Goal: Information Seeking & Learning: Learn about a topic

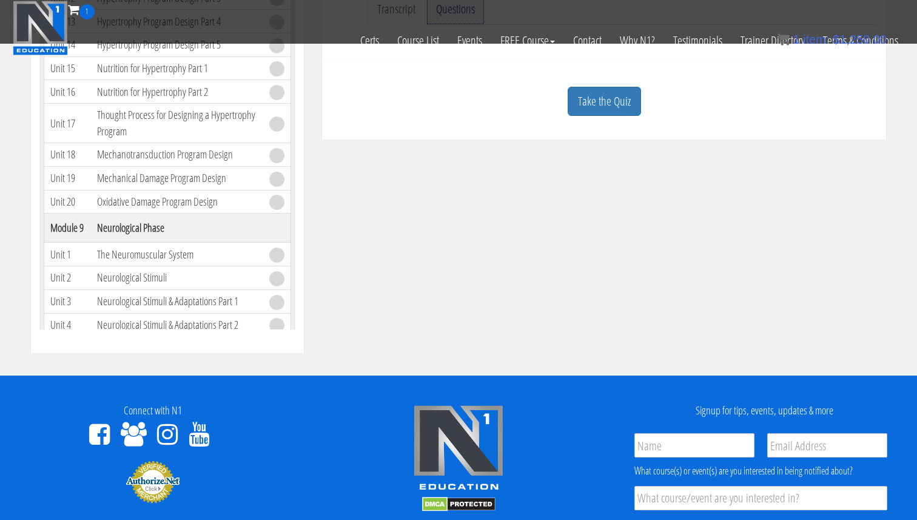
scroll to position [275, 0]
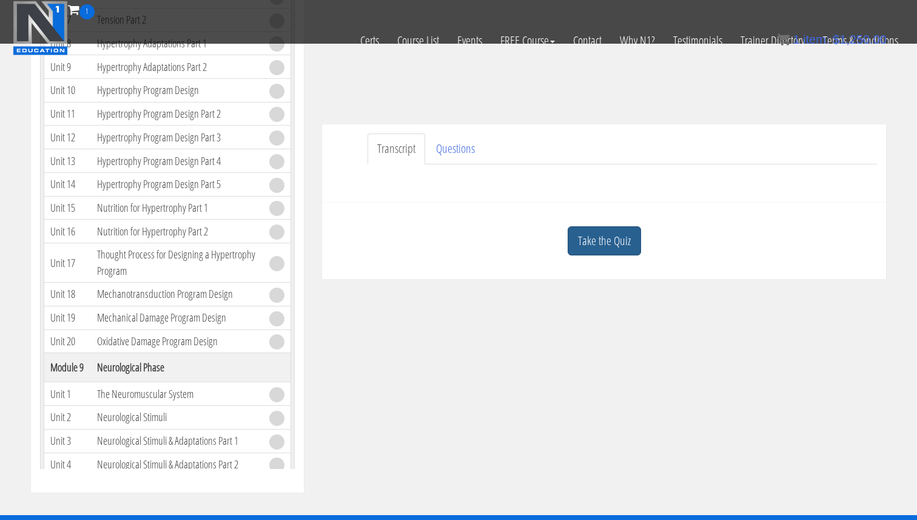
click at [597, 240] on link "Take the Quiz" at bounding box center [604, 241] width 73 height 30
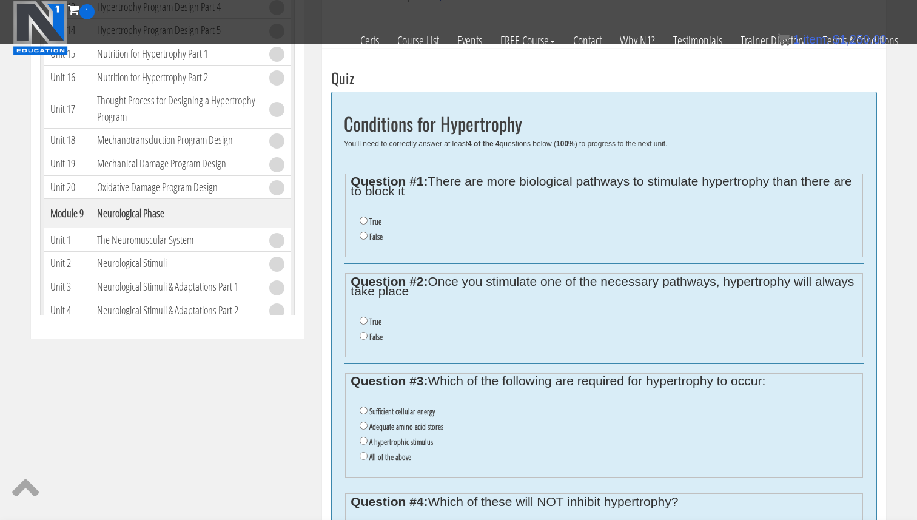
scroll to position [428, 0]
click at [365, 238] on input "False" at bounding box center [364, 236] width 8 height 8
radio input "true"
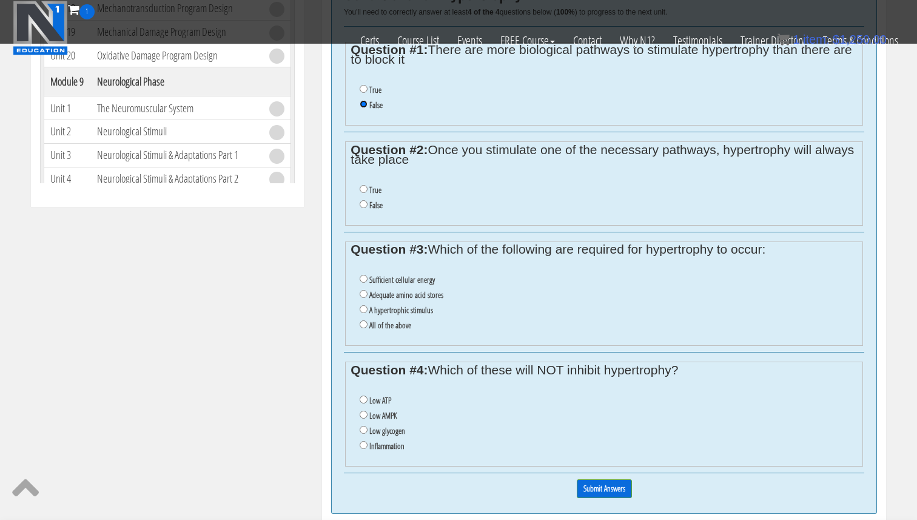
scroll to position [559, 0]
click at [366, 205] on input "False" at bounding box center [364, 205] width 8 height 8
radio input "true"
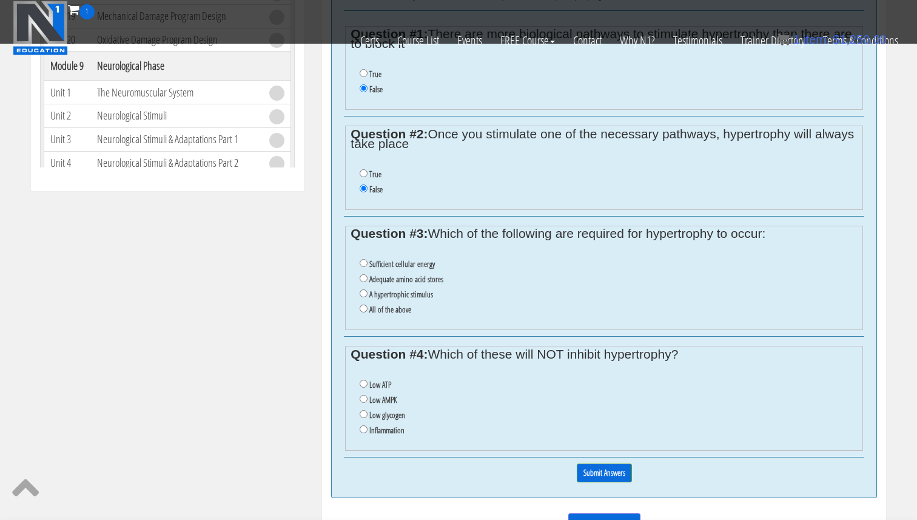
click at [393, 320] on ul "Sufficient cellular energy Adequate amino acid stores A hypertrophic stimulus A…" at bounding box center [604, 286] width 506 height 73
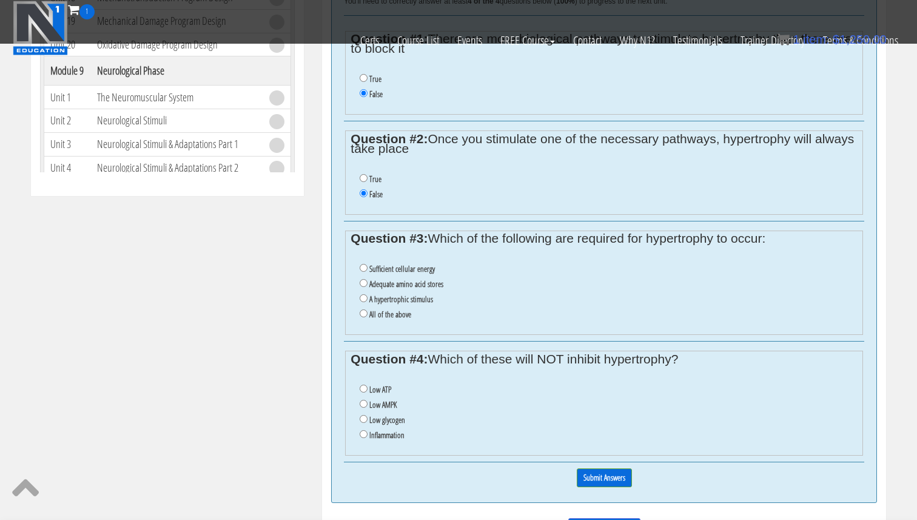
click at [395, 317] on label "All of the above" at bounding box center [390, 314] width 42 height 10
click at [367, 317] on input "All of the above" at bounding box center [364, 313] width 8 height 8
radio input "true"
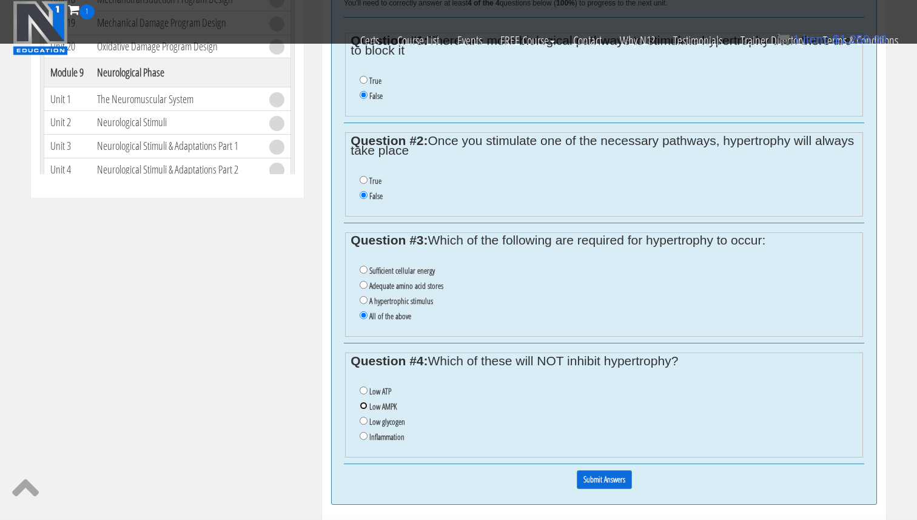
click at [364, 408] on input "Low AMPK" at bounding box center [364, 405] width 8 height 8
radio input "true"
click at [585, 483] on input "Submit Answers" at bounding box center [604, 479] width 55 height 19
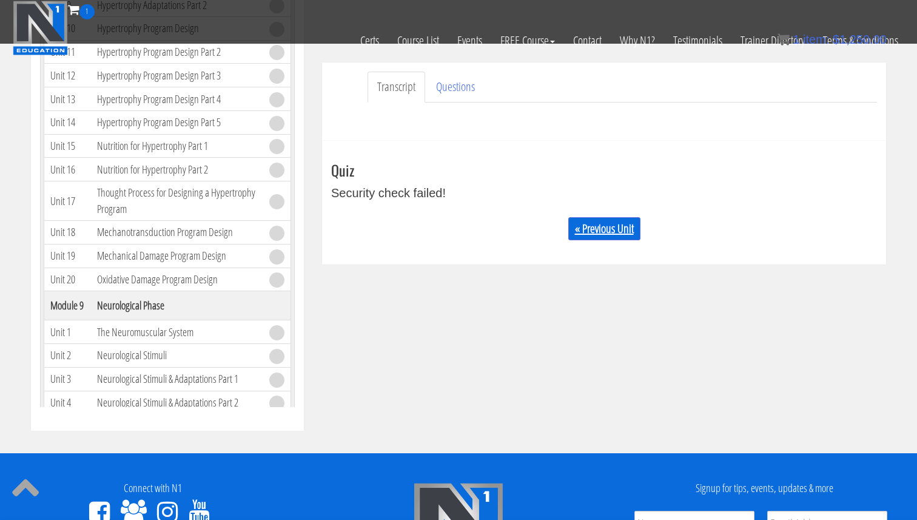
scroll to position [328, 0]
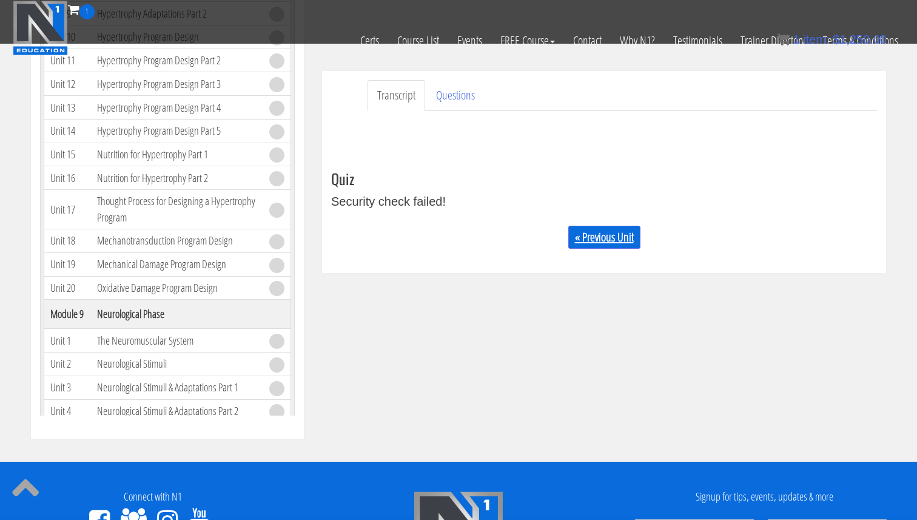
click at [587, 243] on link "« Previous Unit" at bounding box center [604, 237] width 72 height 23
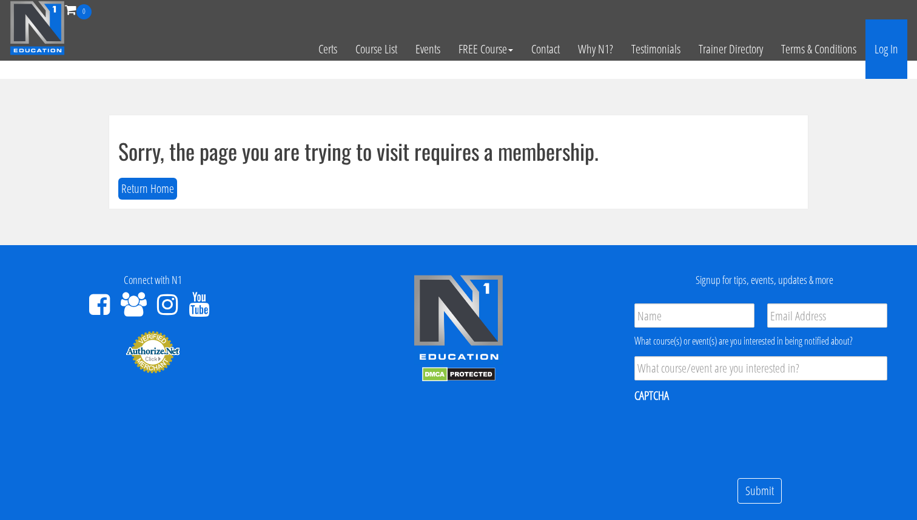
click at [888, 57] on link "Log In" at bounding box center [886, 48] width 42 height 59
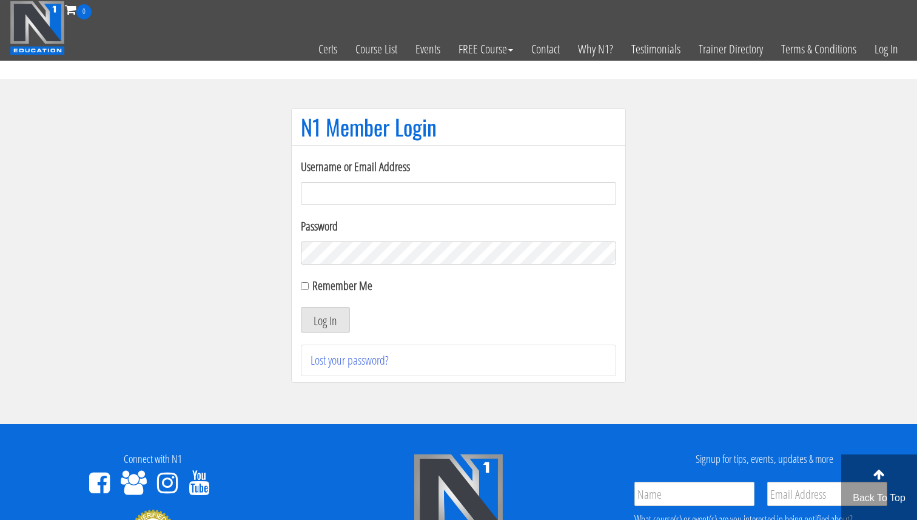
type input "[EMAIL_ADDRESS][DOMAIN_NAME]"
click at [306, 286] on input "Remember Me" at bounding box center [305, 286] width 8 height 8
checkbox input "true"
click at [313, 323] on button "Log In" at bounding box center [325, 319] width 49 height 25
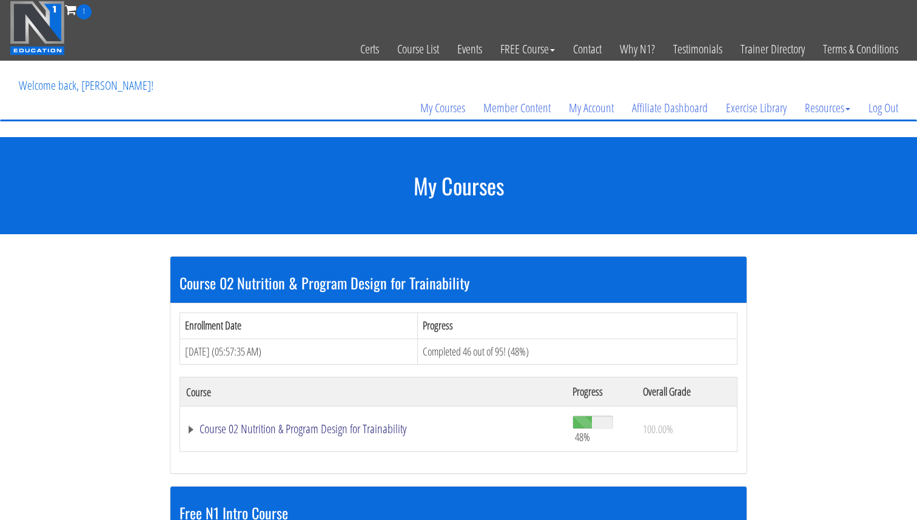
click at [343, 423] on link "Course 02 Nutrition & Program Design for Trainability" at bounding box center [373, 429] width 374 height 12
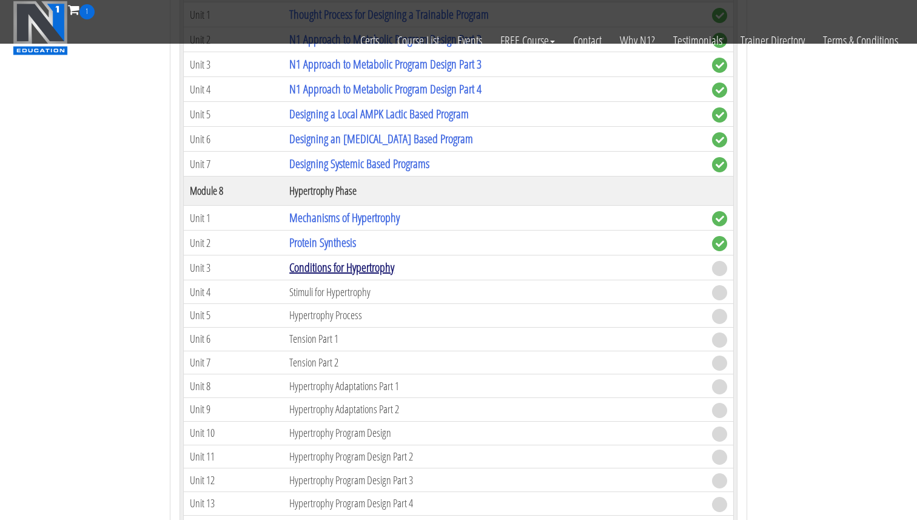
scroll to position [1520, 0]
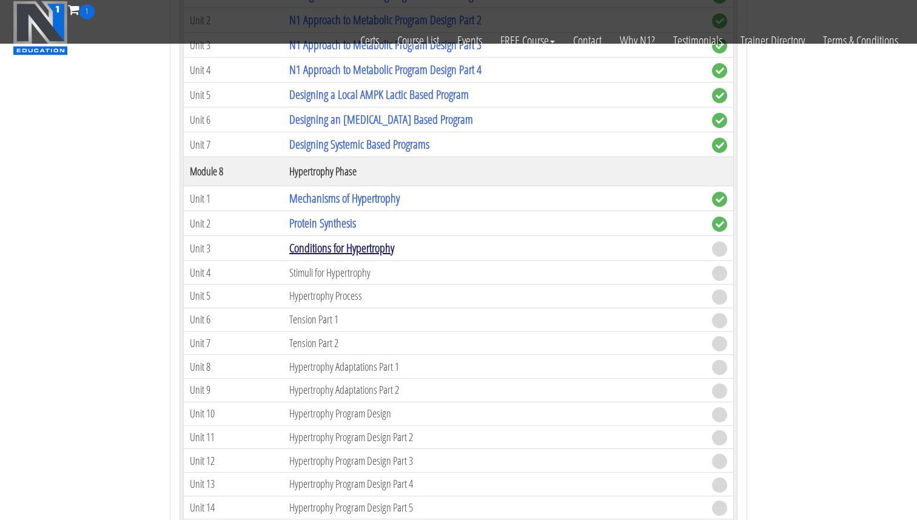
click at [352, 243] on link "Conditions for Hypertrophy" at bounding box center [341, 248] width 105 height 16
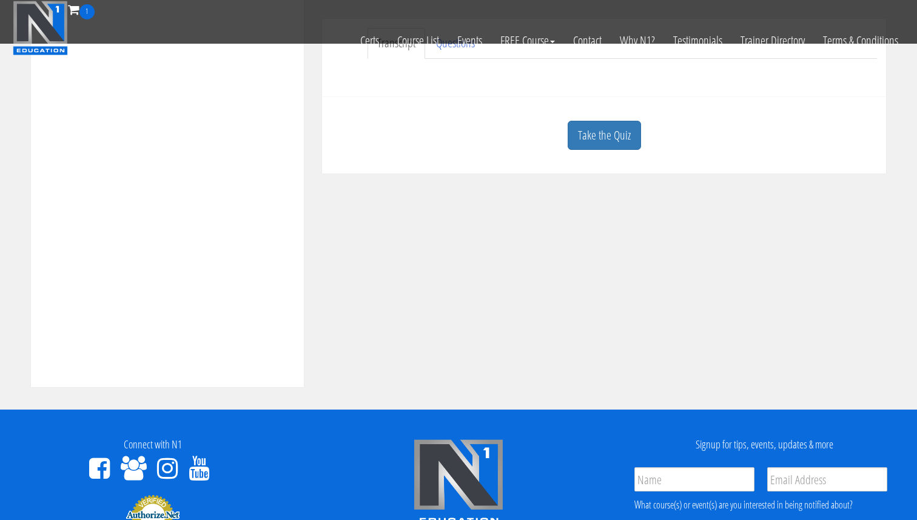
scroll to position [427, 0]
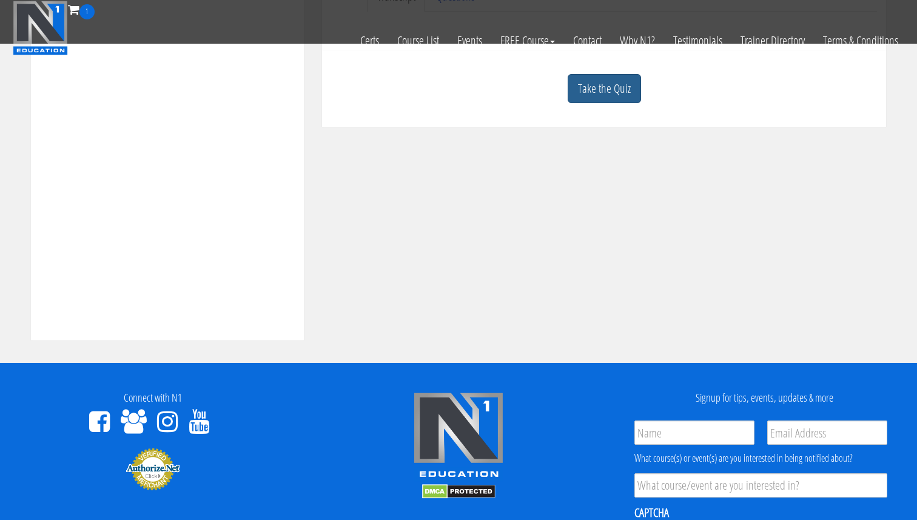
click at [617, 83] on link "Take the Quiz" at bounding box center [604, 89] width 73 height 30
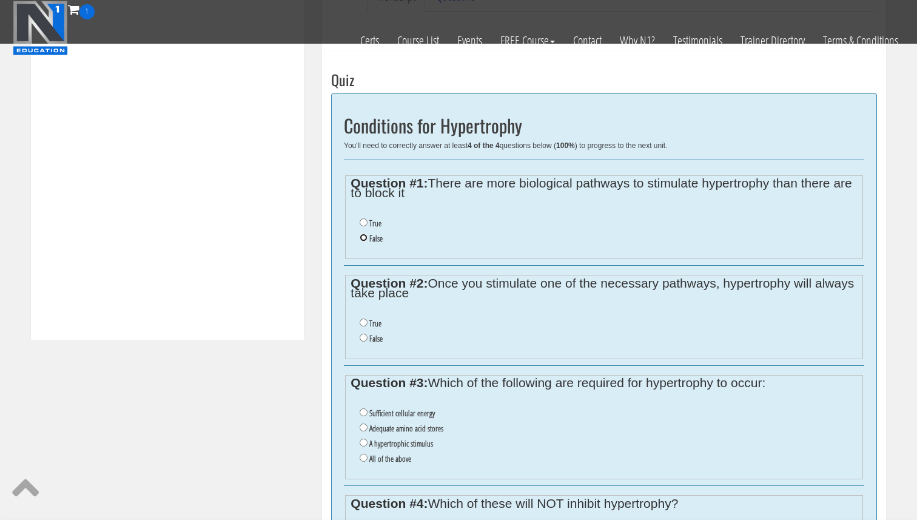
click at [360, 234] on input "False" at bounding box center [364, 237] width 8 height 8
radio input "true"
click at [365, 337] on input "False" at bounding box center [364, 338] width 8 height 8
radio input "true"
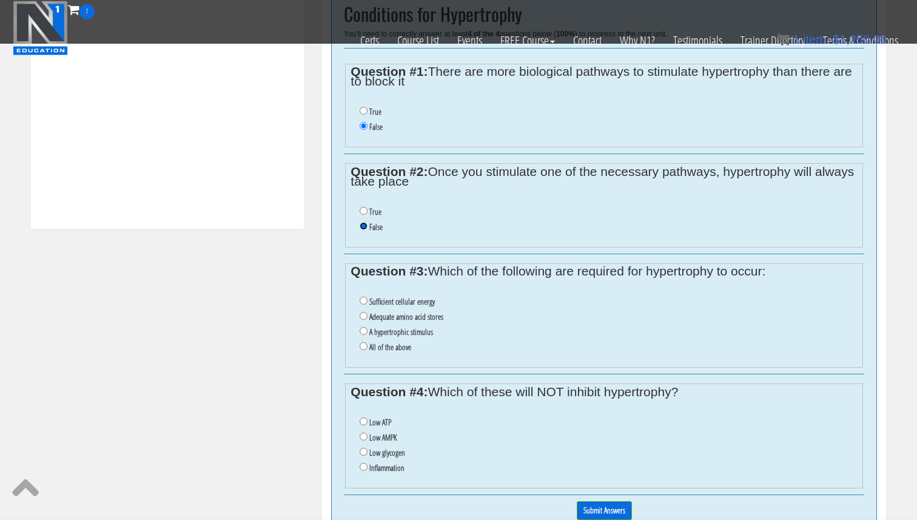
scroll to position [559, 0]
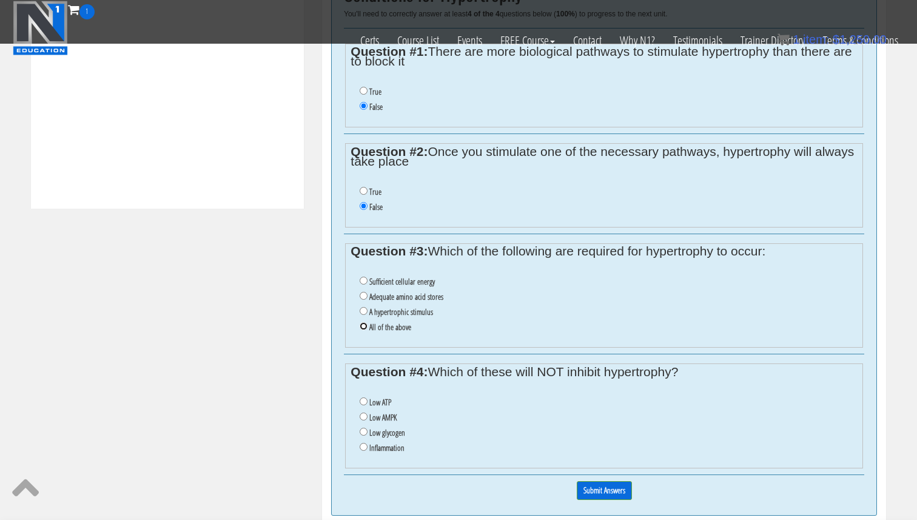
click at [362, 328] on input "All of the above" at bounding box center [364, 326] width 8 height 8
radio input "true"
click at [366, 418] on input "Low AMPK" at bounding box center [364, 416] width 8 height 8
radio input "true"
click at [613, 485] on input "Submit Answers" at bounding box center [604, 490] width 55 height 19
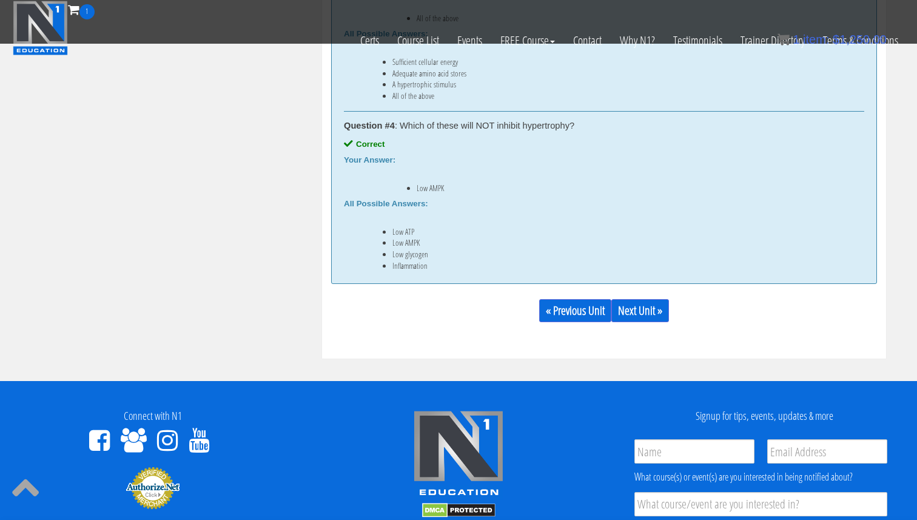
scroll to position [920, 0]
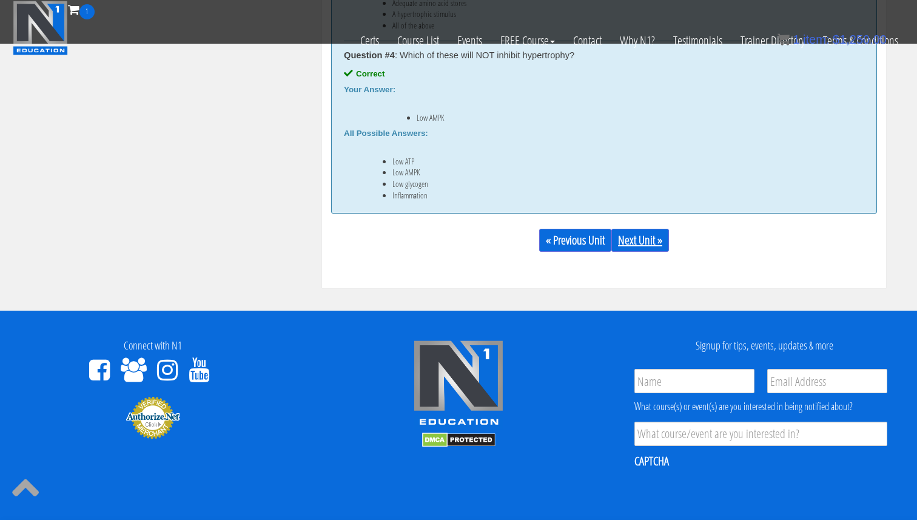
click at [638, 237] on link "Next Unit »" at bounding box center [640, 240] width 58 height 23
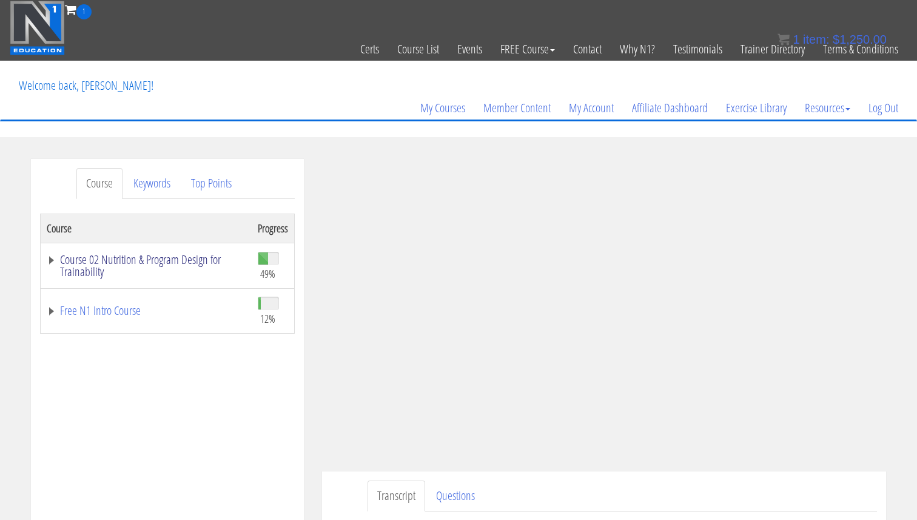
click at [169, 267] on link "Course 02 Nutrition & Program Design for Trainability" at bounding box center [146, 265] width 199 height 24
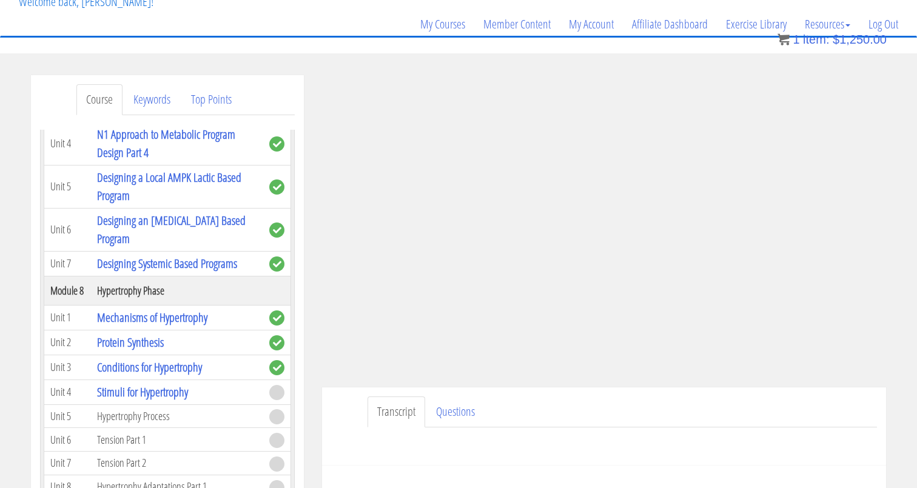
scroll to position [84, 0]
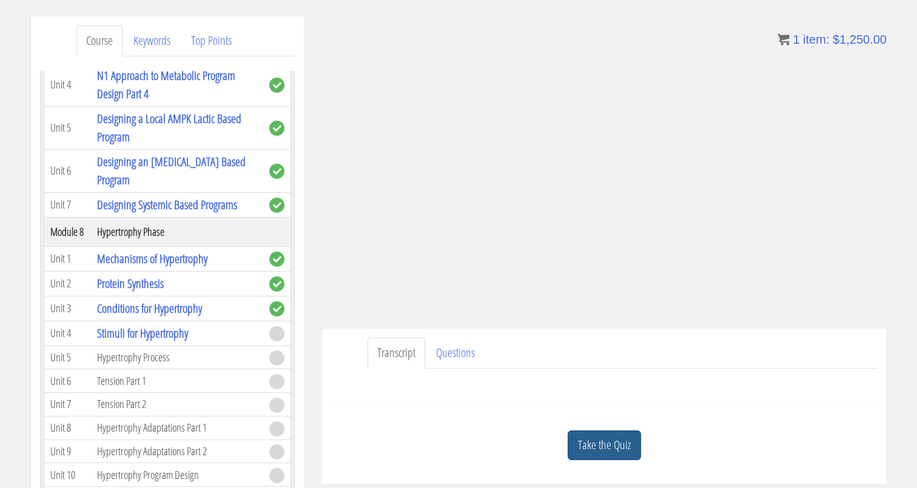
click at [576, 432] on div "Take the Quiz" at bounding box center [604, 445] width 546 height 59
click at [582, 438] on link "Take the Quiz" at bounding box center [604, 446] width 73 height 30
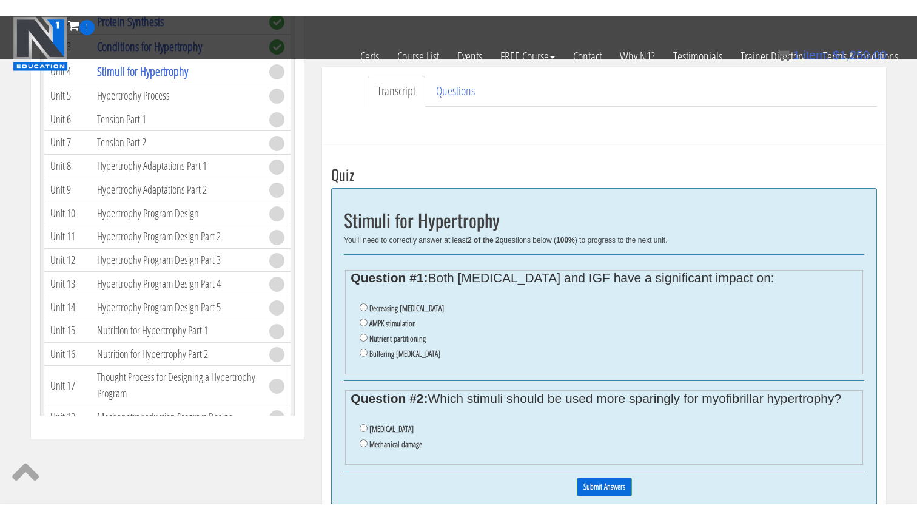
scroll to position [346, 0]
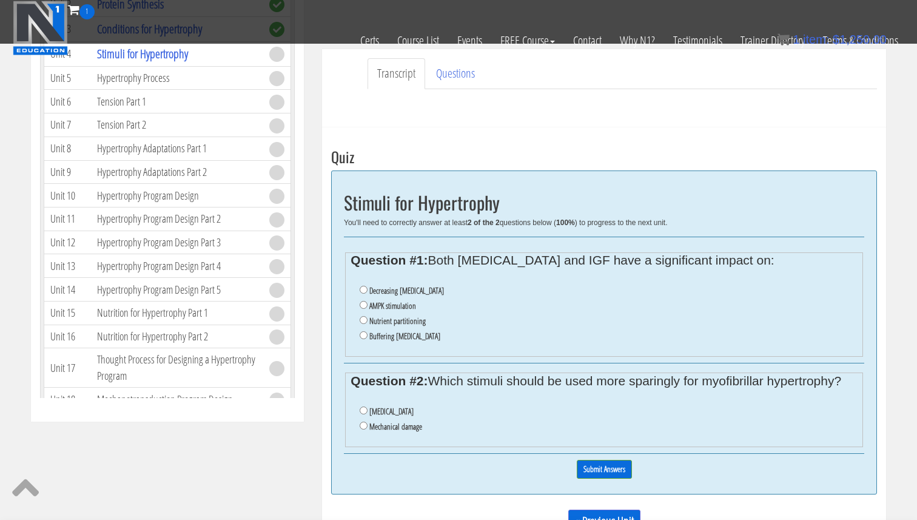
click at [403, 321] on label "Nutrient partitioning" at bounding box center [397, 321] width 56 height 10
click at [367, 321] on input "Nutrient partitioning" at bounding box center [364, 320] width 8 height 8
radio input "true"
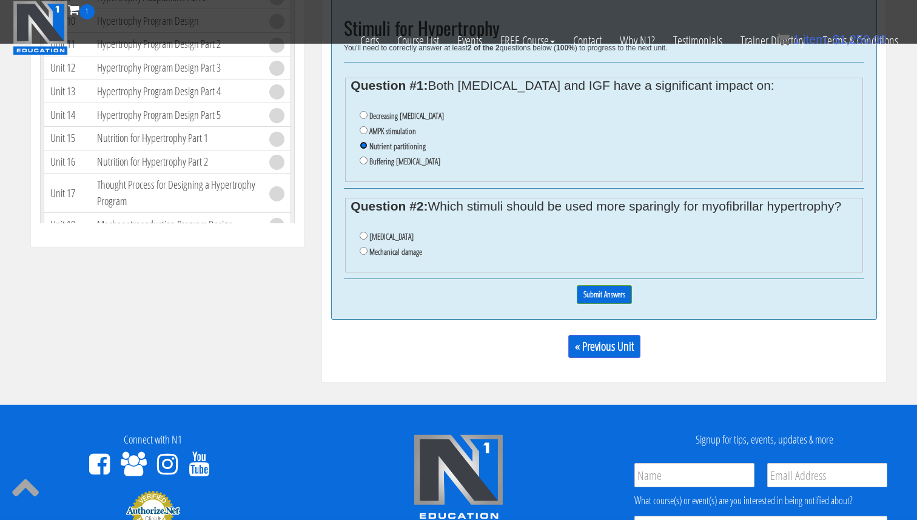
scroll to position [521, 0]
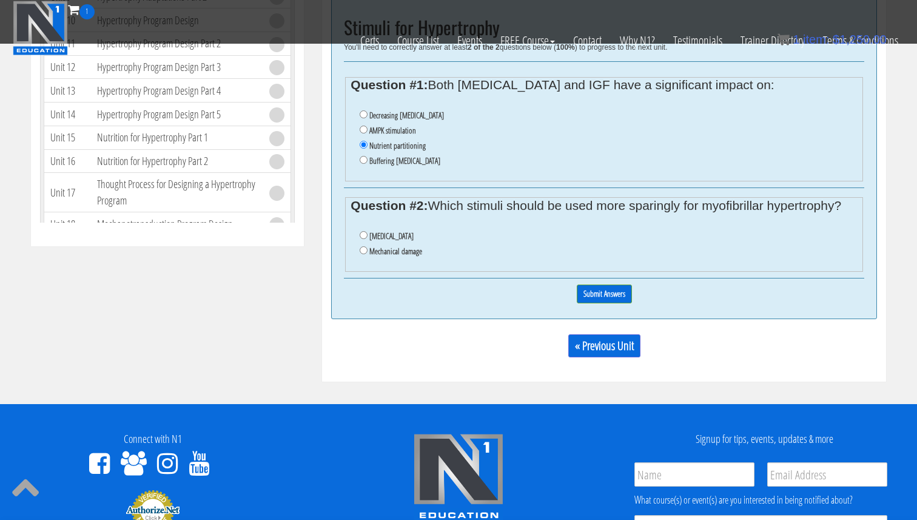
click at [417, 254] on label "Mechanical damage" at bounding box center [395, 251] width 53 height 10
click at [367, 254] on input "Mechanical damage" at bounding box center [364, 250] width 8 height 8
radio input "true"
click at [621, 294] on input "Submit Answers" at bounding box center [604, 293] width 55 height 19
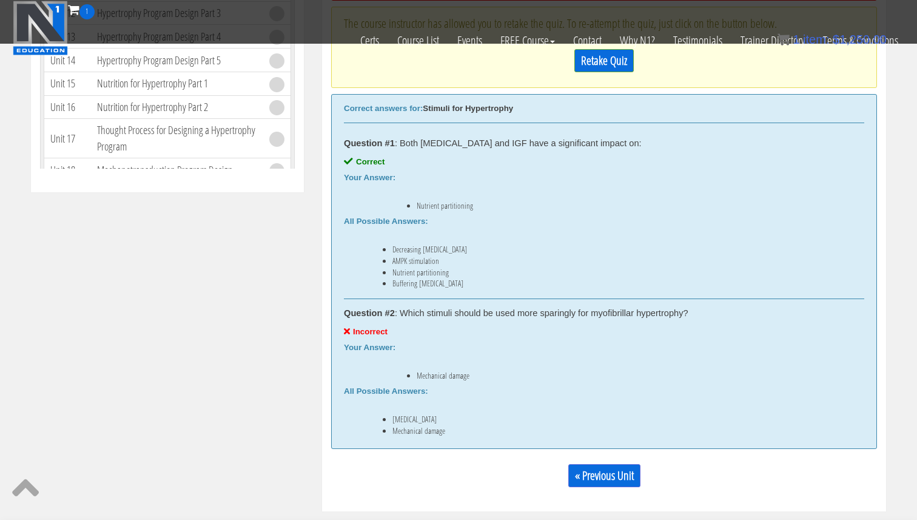
scroll to position [583, 0]
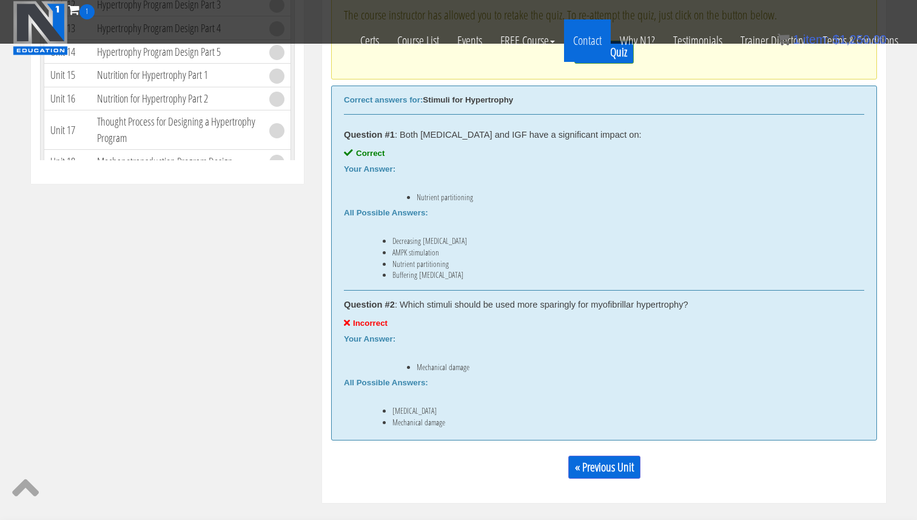
click at [597, 58] on link "Contact" at bounding box center [587, 40] width 47 height 42
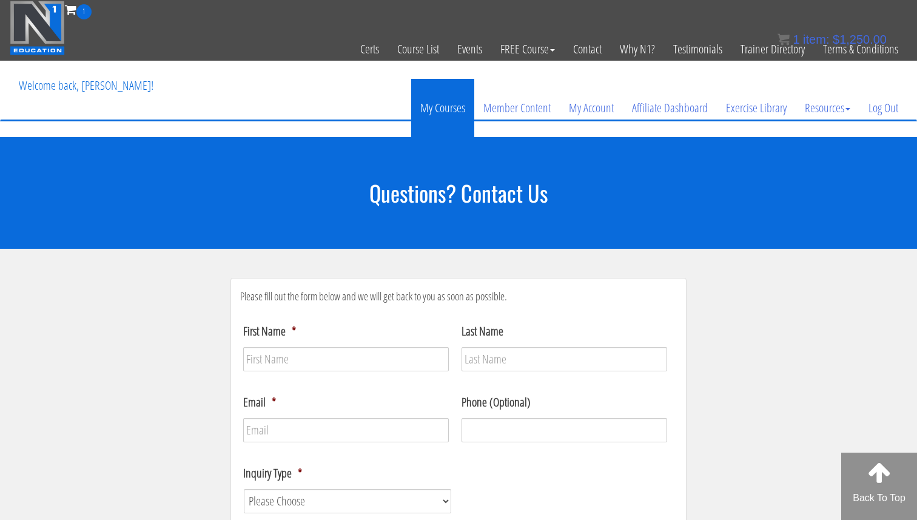
click at [456, 106] on link "My Courses" at bounding box center [442, 108] width 63 height 58
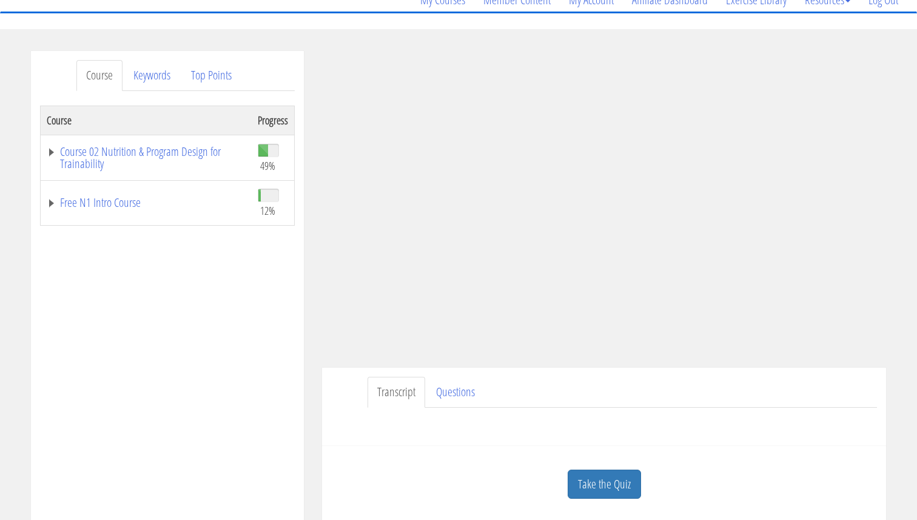
scroll to position [157, 0]
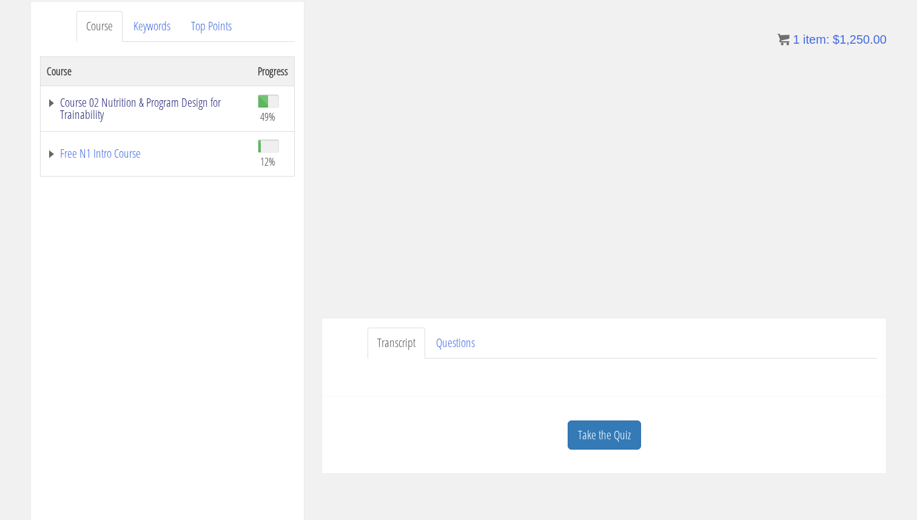
click at [140, 96] on link "Course 02 Nutrition & Program Design for Trainability" at bounding box center [146, 108] width 199 height 24
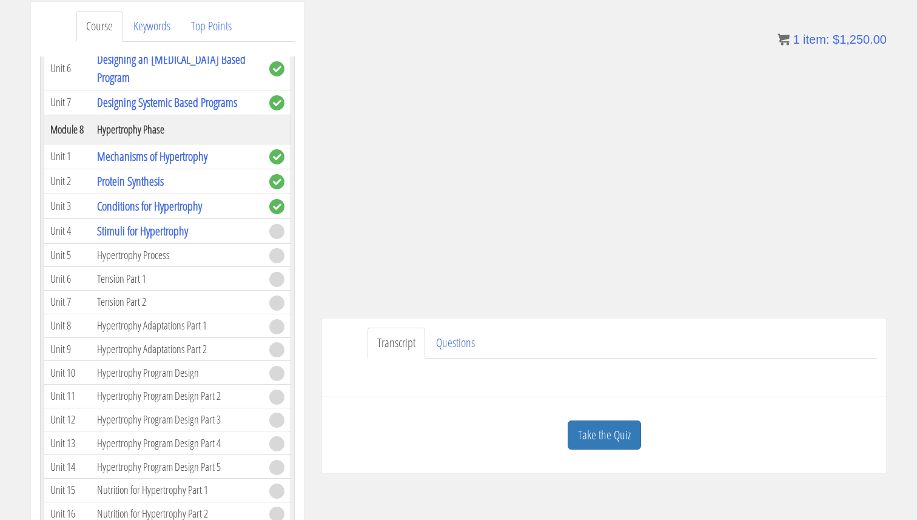
scroll to position [1581, 0]
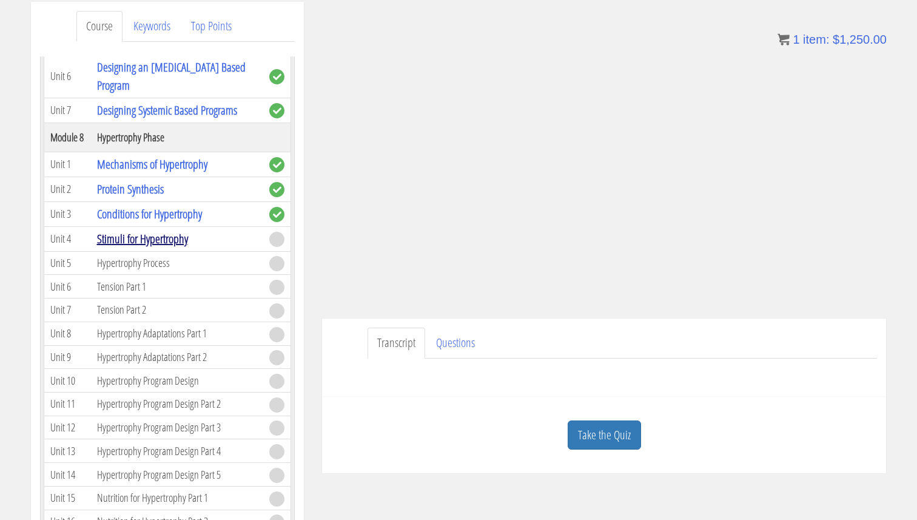
click at [176, 246] on link "Stimuli for Hypertrophy" at bounding box center [142, 238] width 91 height 16
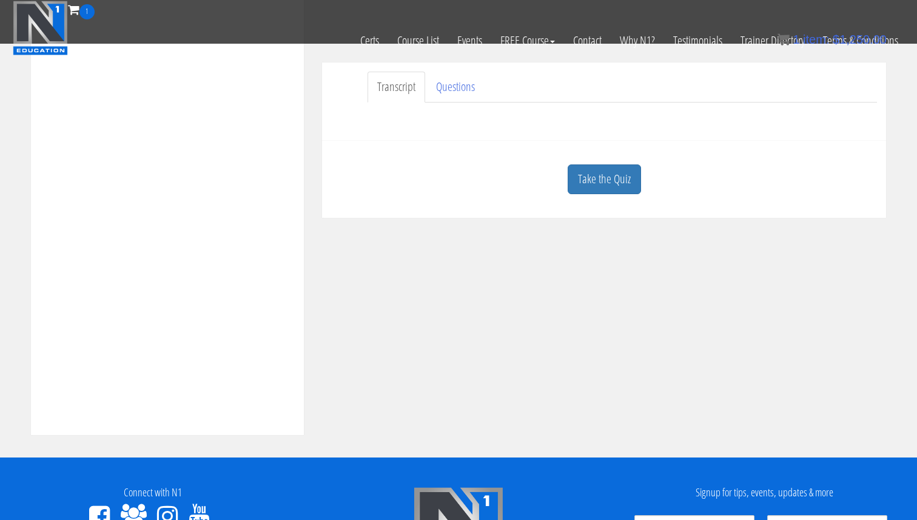
scroll to position [335, 0]
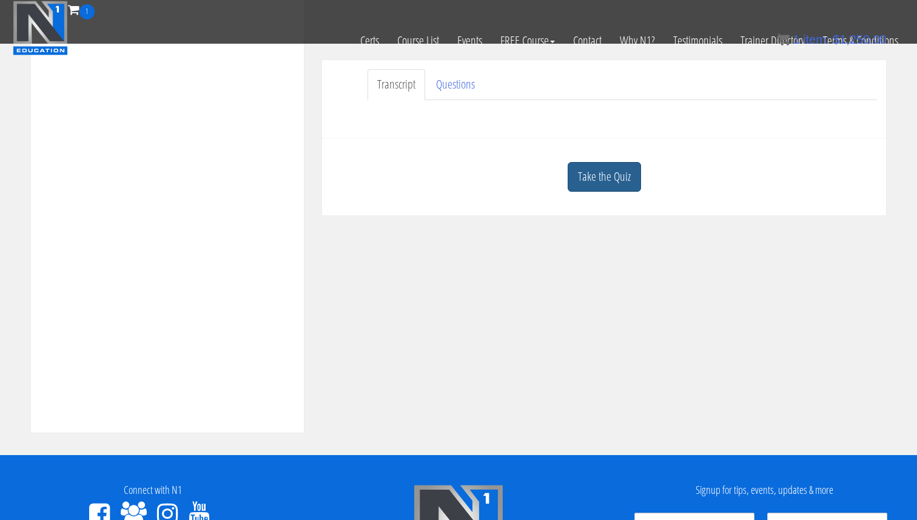
click at [590, 169] on link "Take the Quiz" at bounding box center [604, 177] width 73 height 30
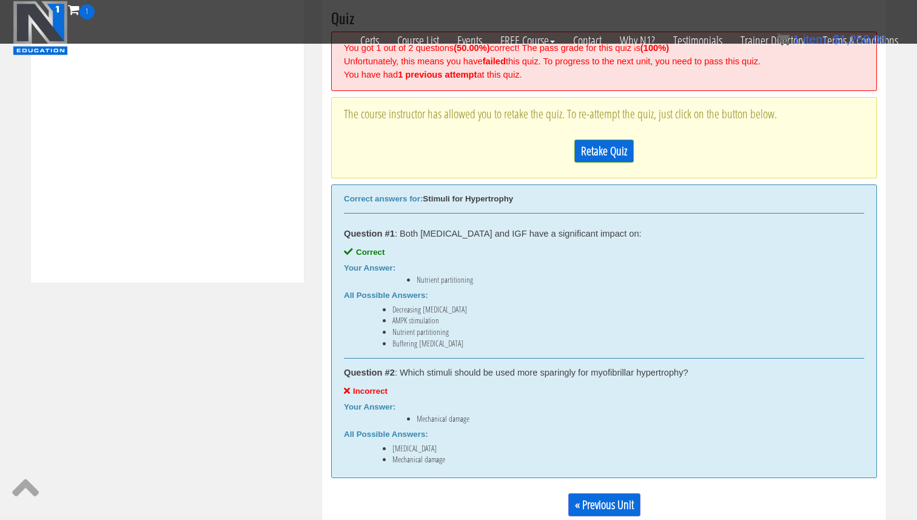
scroll to position [485, 0]
click at [607, 153] on link "Retake Quiz" at bounding box center [603, 150] width 59 height 23
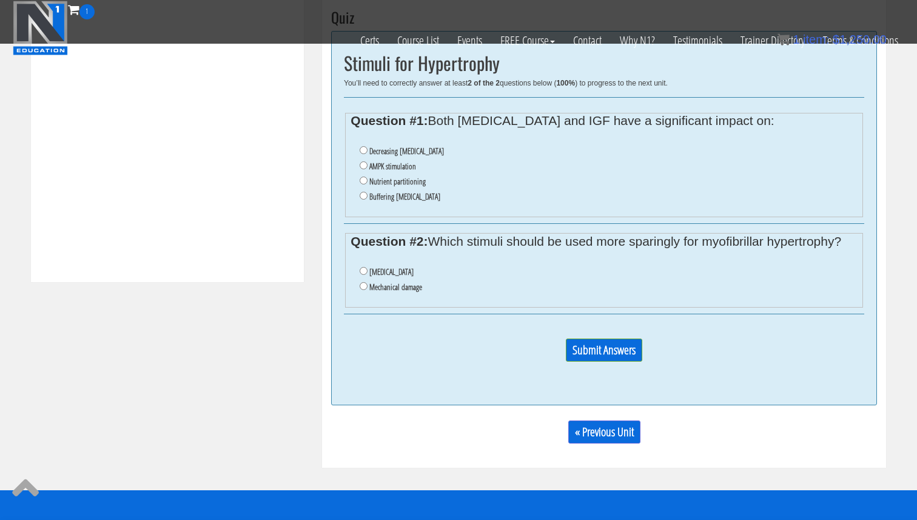
click at [381, 187] on li "Nutrient partitioning" at bounding box center [608, 181] width 497 height 15
click at [384, 183] on label "Nutrient partitioning" at bounding box center [397, 181] width 56 height 10
click at [367, 183] on input "Nutrient partitioning" at bounding box center [364, 180] width 8 height 8
radio input "true"
click at [411, 271] on li "Oxidative stress" at bounding box center [608, 271] width 497 height 15
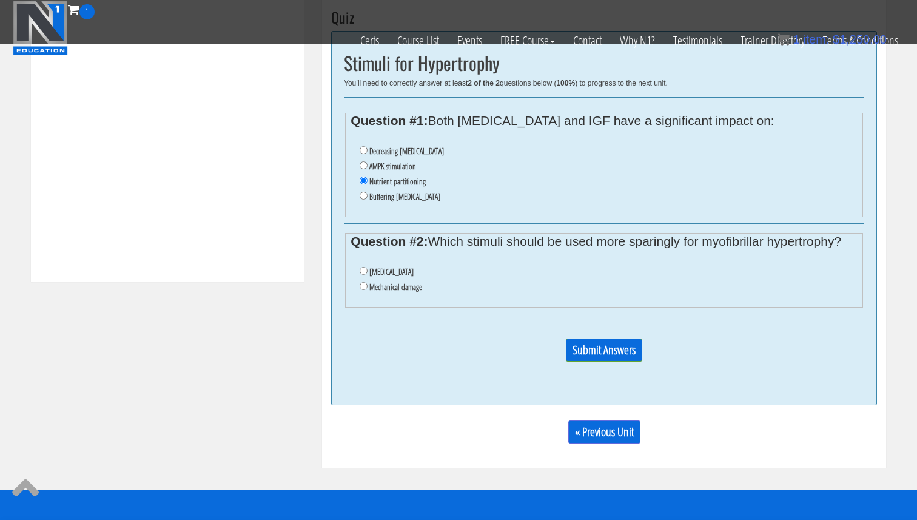
click at [367, 274] on li "Oxidative stress" at bounding box center [608, 271] width 497 height 15
click at [366, 272] on input "Oxidative stress" at bounding box center [364, 271] width 8 height 8
radio input "true"
click at [587, 346] on input "Submit Answers" at bounding box center [604, 349] width 76 height 23
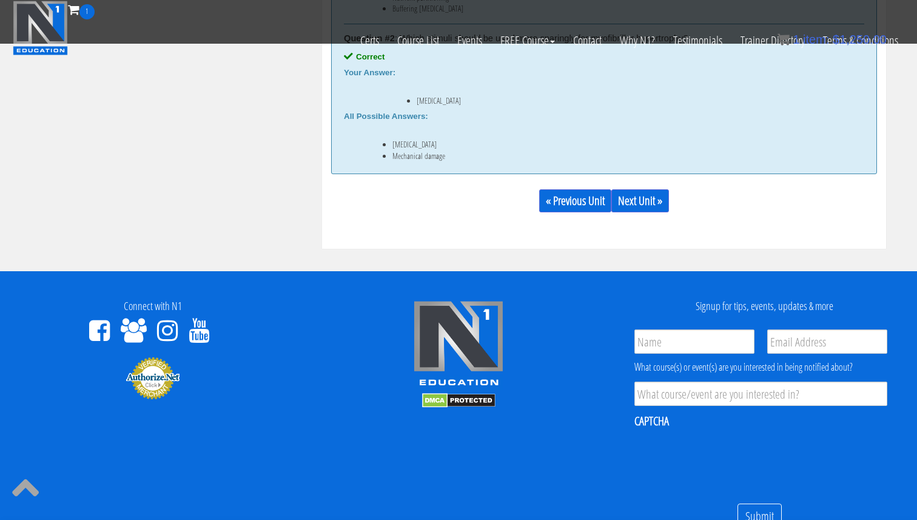
scroll to position [921, 0]
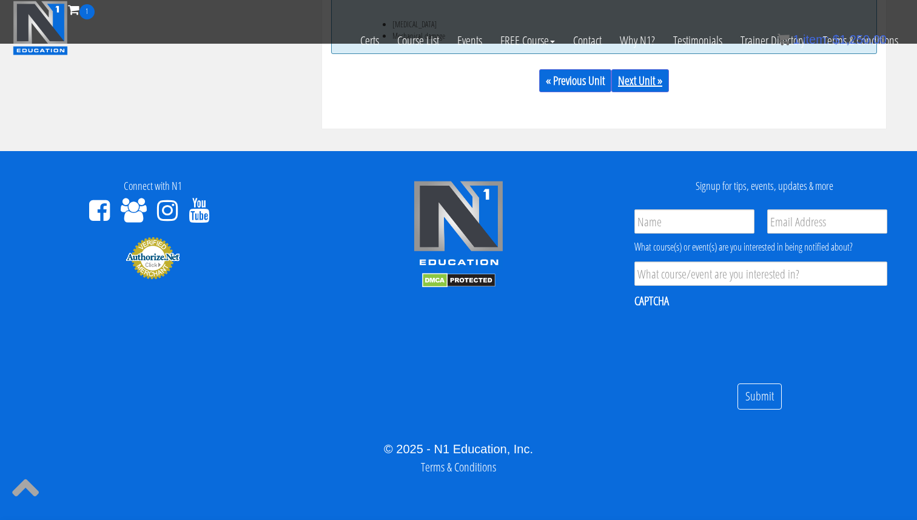
click at [654, 90] on link "Next Unit »" at bounding box center [640, 80] width 58 height 23
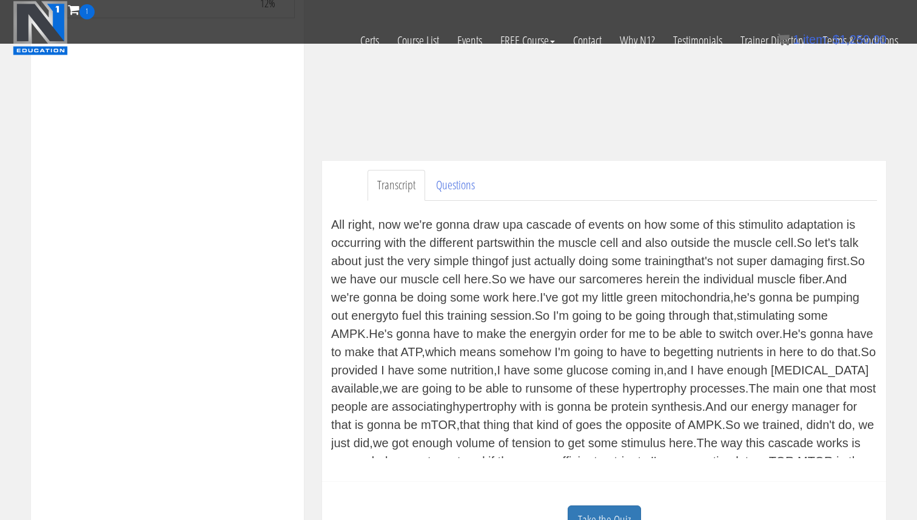
scroll to position [1, 0]
click at [555, 273] on div "All right, now we're gonna draw up a cascade of events on how some of this stim…" at bounding box center [604, 336] width 546 height 243
click at [552, 275] on div "All right, now we're gonna draw up a cascade of events on how some of this stim…" at bounding box center [604, 336] width 546 height 243
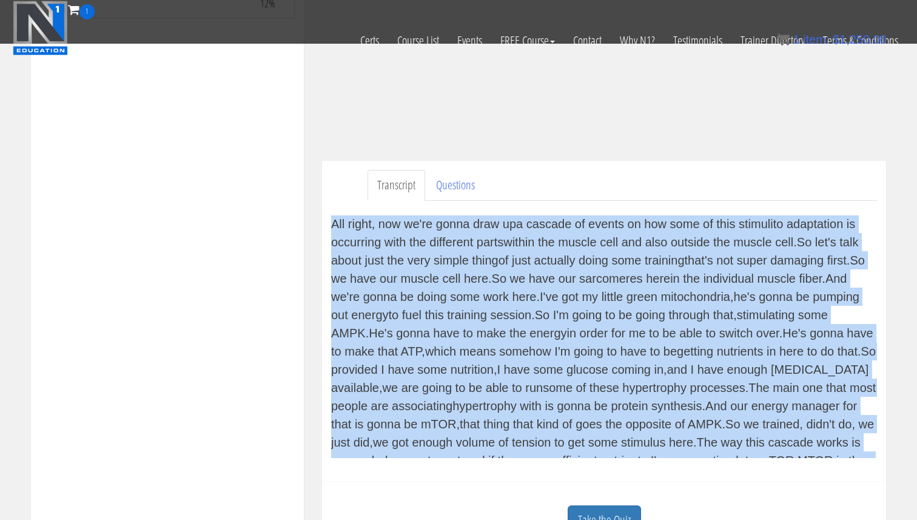
click at [551, 275] on div "All right, now we're gonna draw up a cascade of events on how some of this stim…" at bounding box center [604, 336] width 546 height 243
copy div "All right, now we're gonna draw up a cascade of events on how some of this stim…"
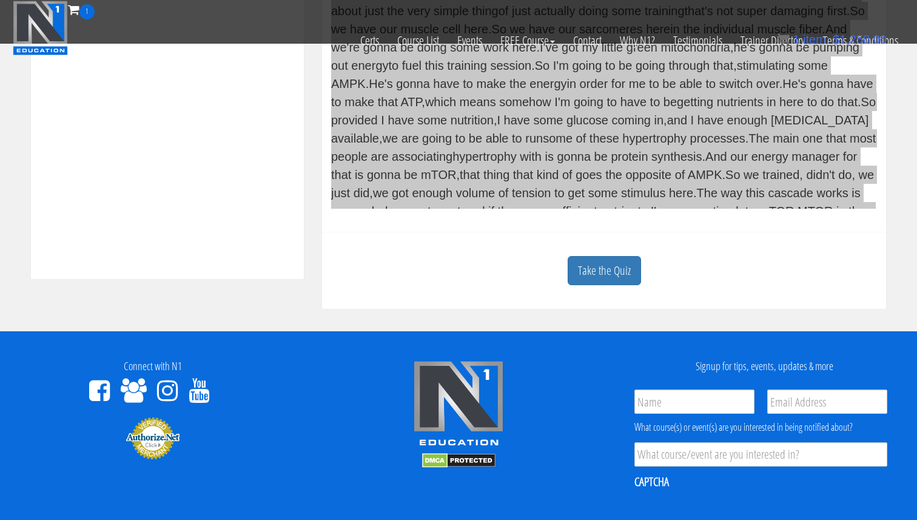
scroll to position [509, 0]
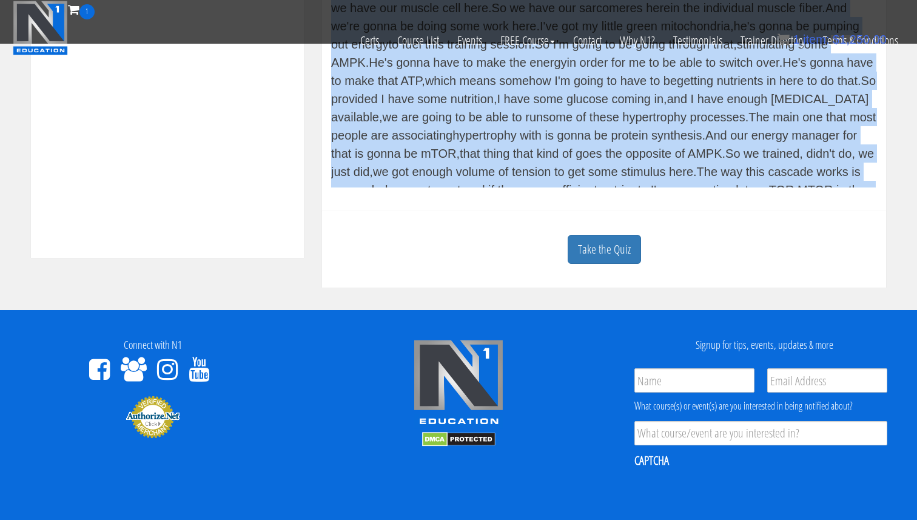
click at [602, 257] on link "Take the Quiz" at bounding box center [604, 250] width 73 height 30
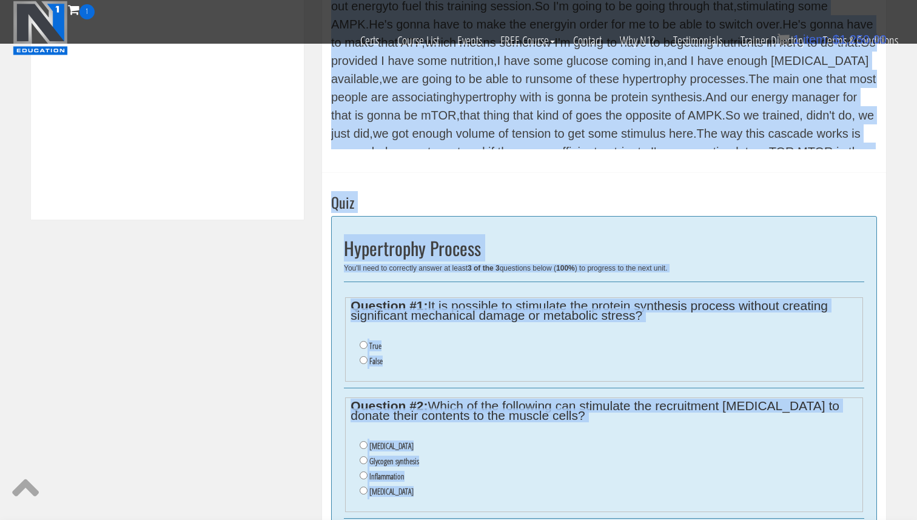
scroll to position [577, 0]
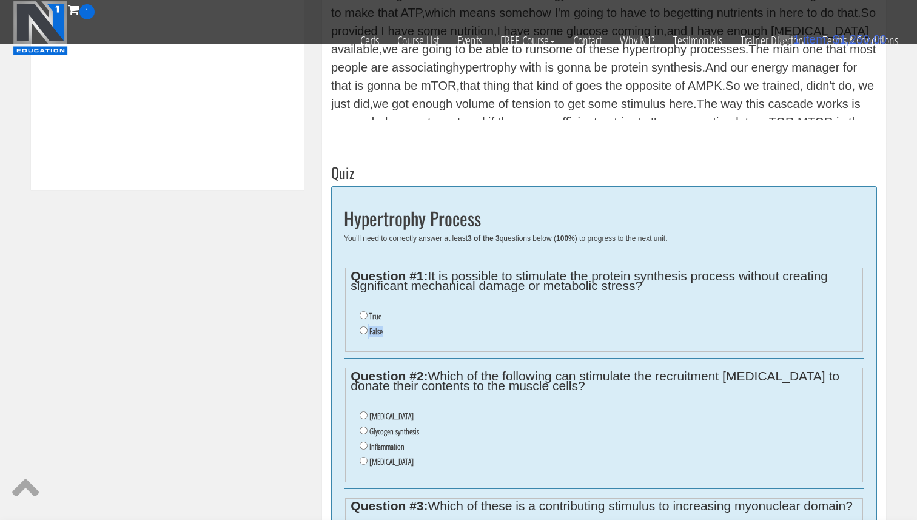
click at [465, 327] on li "False" at bounding box center [608, 331] width 497 height 15
click at [366, 317] on input "True" at bounding box center [364, 315] width 8 height 8
radio input "true"
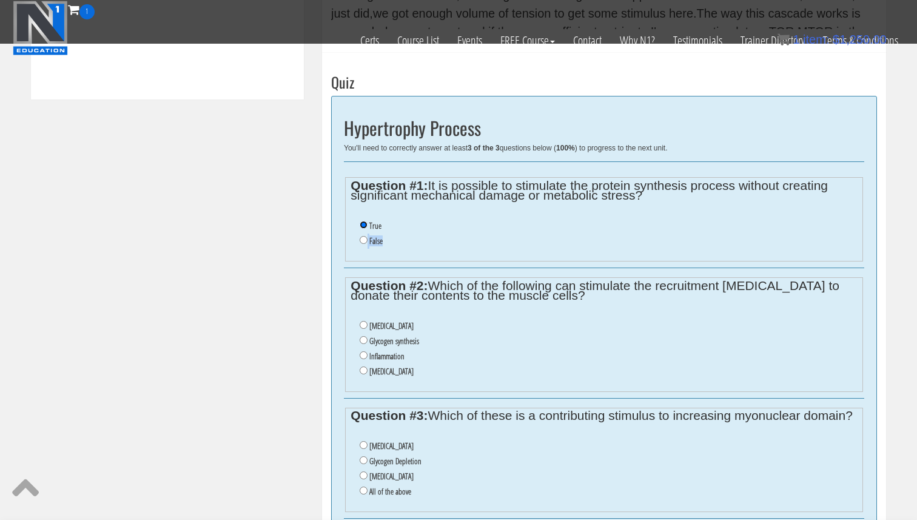
scroll to position [669, 0]
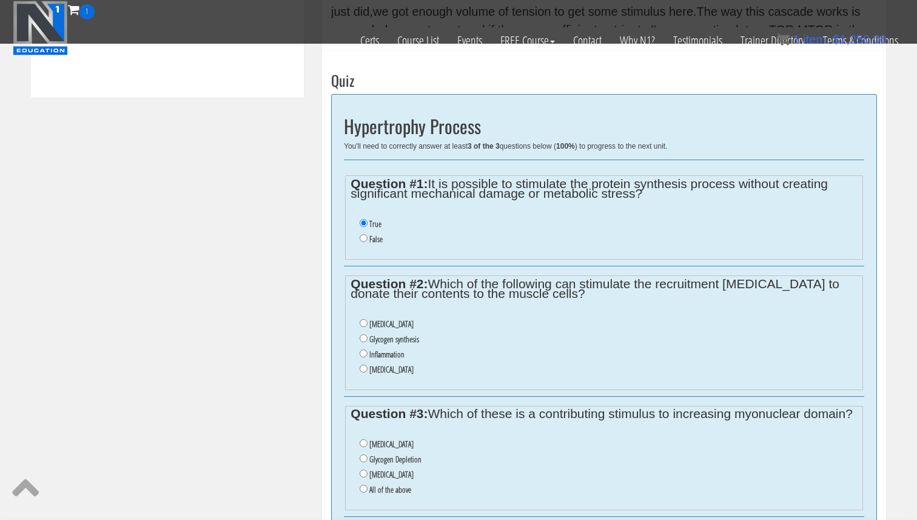
click at [458, 344] on li "Glycogen synthesis" at bounding box center [608, 339] width 497 height 15
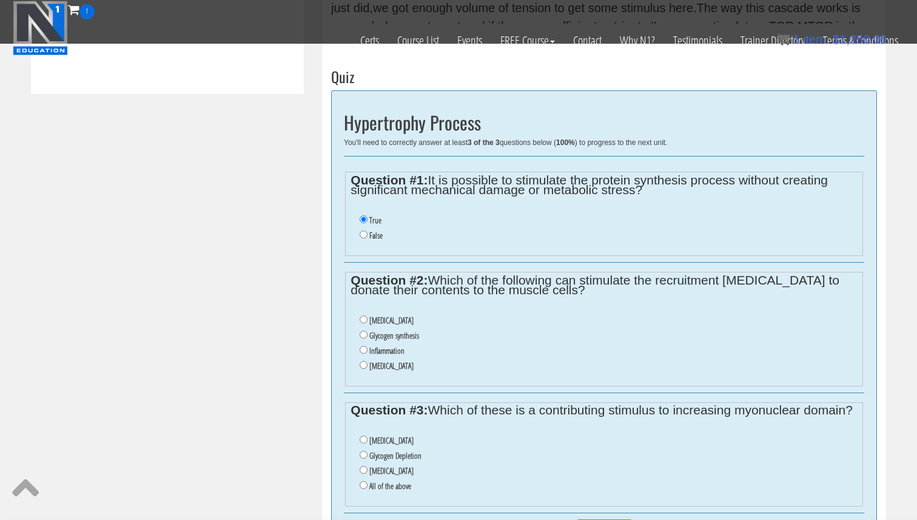
scroll to position [674, 0]
click at [366, 348] on input "Inflammation" at bounding box center [364, 348] width 8 height 8
radio input "true"
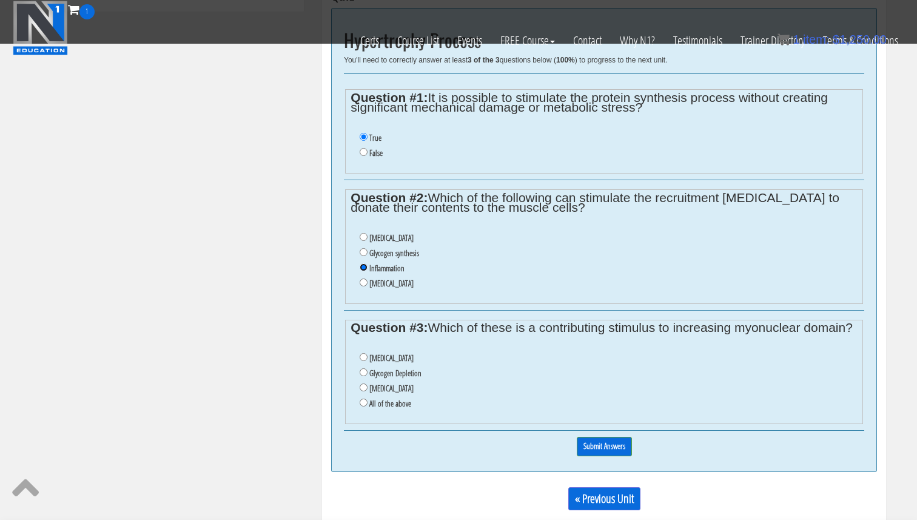
scroll to position [756, 0]
click at [364, 398] on input "All of the above" at bounding box center [364, 402] width 8 height 8
radio input "true"
click at [592, 449] on input "Submit Answers" at bounding box center [604, 445] width 55 height 19
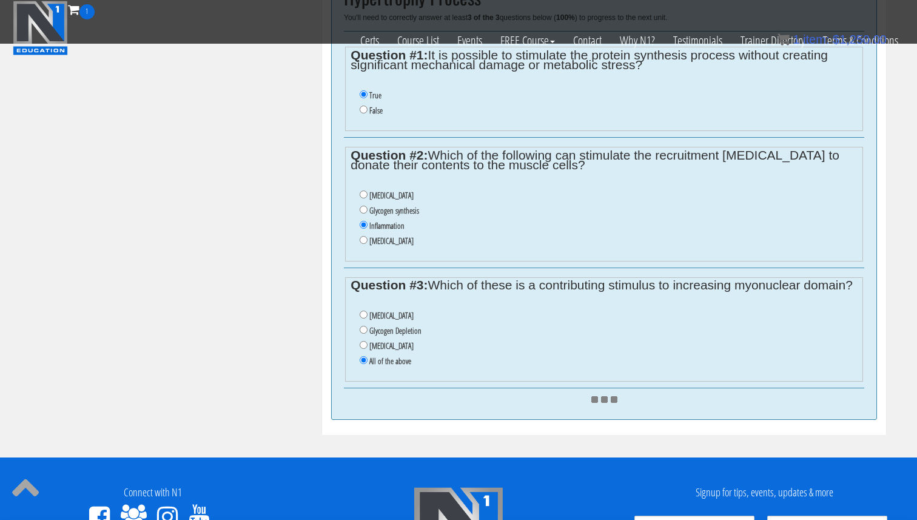
scroll to position [791, 0]
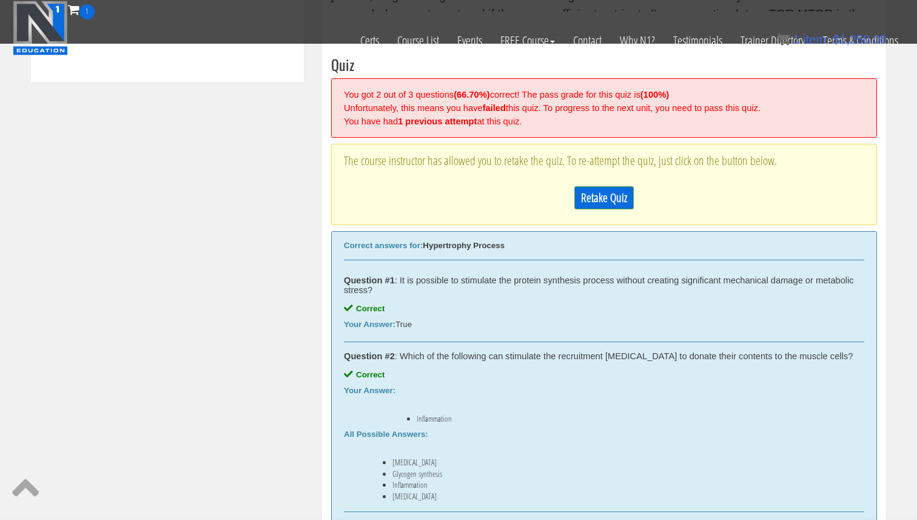
scroll to position [673, 0]
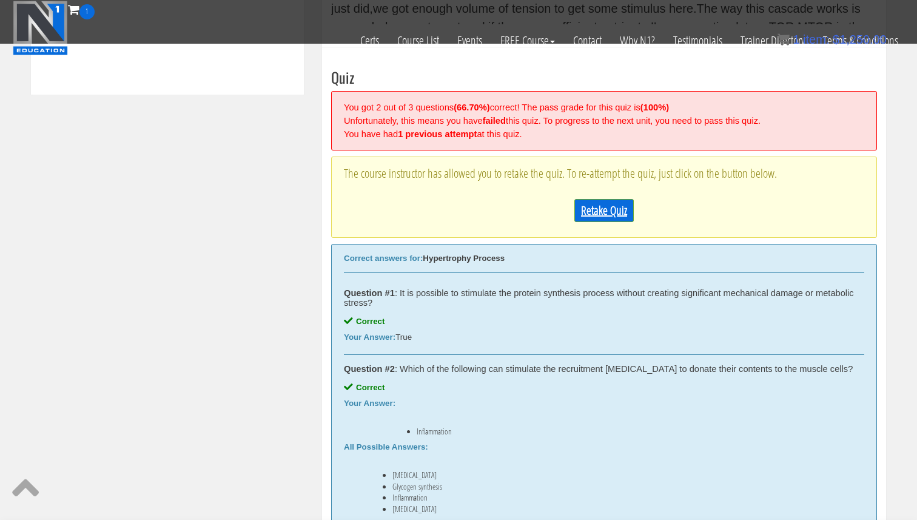
click at [616, 209] on link "Retake Quiz" at bounding box center [603, 210] width 59 height 23
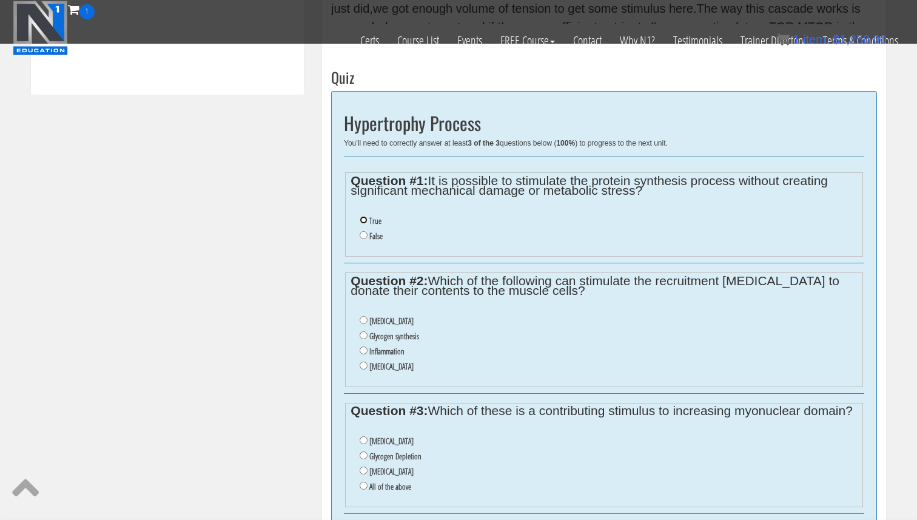
click at [367, 219] on input "True" at bounding box center [364, 220] width 8 height 8
radio input "true"
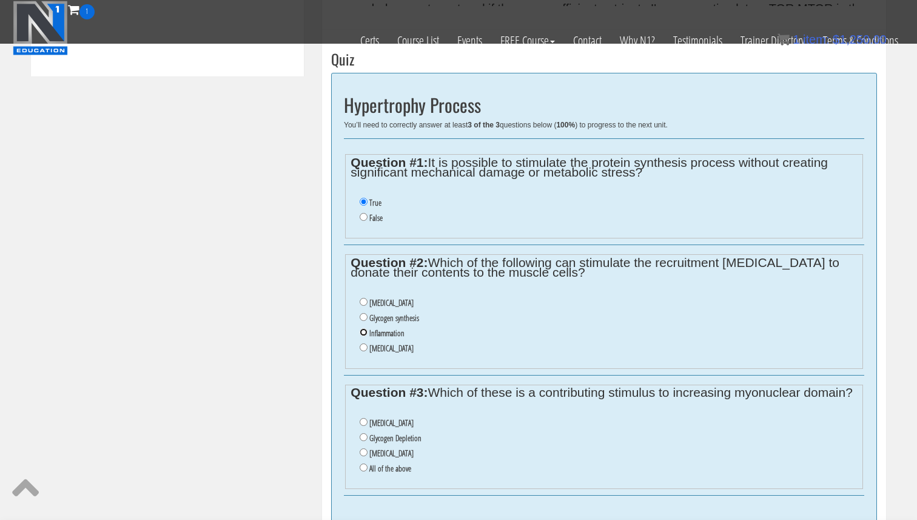
click at [363, 334] on input "Inflammation" at bounding box center [364, 332] width 8 height 8
radio input "true"
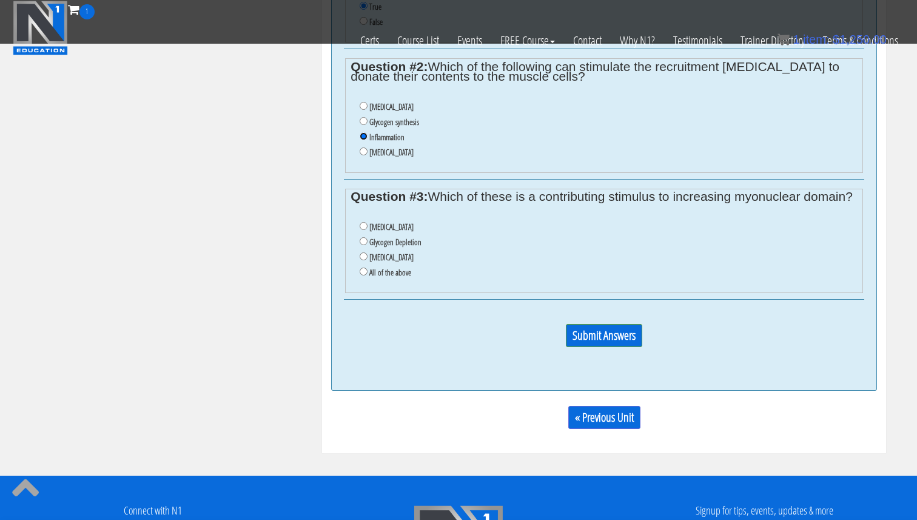
scroll to position [888, 0]
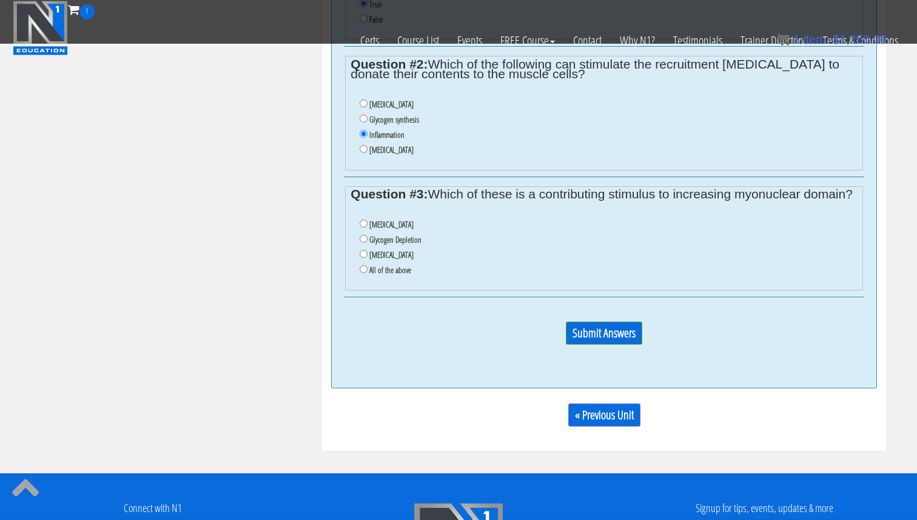
click at [382, 254] on label "Lactic Acid" at bounding box center [391, 255] width 44 height 10
click at [367, 254] on input "Lactic Acid" at bounding box center [364, 254] width 8 height 8
radio input "true"
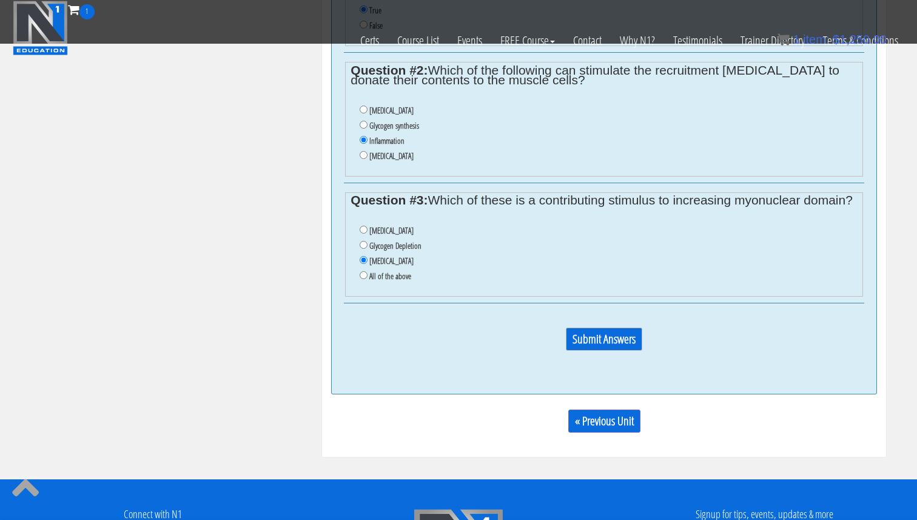
click at [576, 344] on input "Submit Answers" at bounding box center [604, 338] width 76 height 23
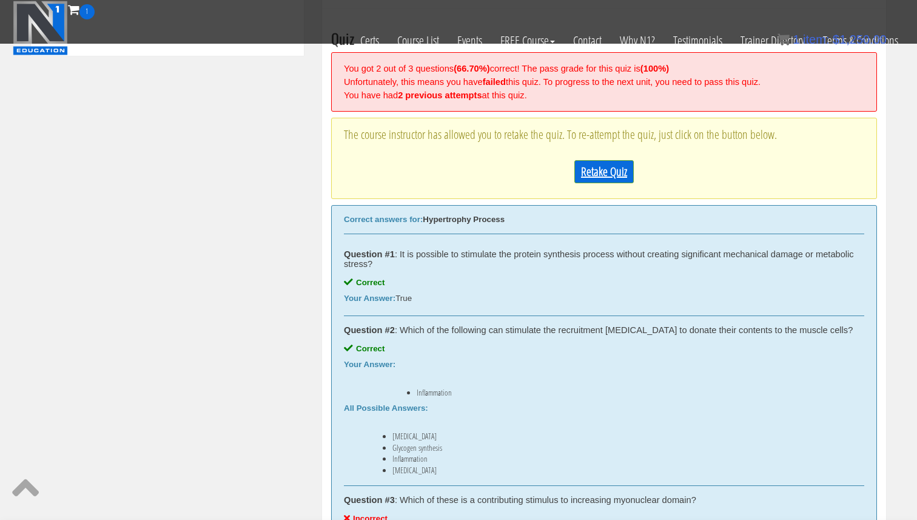
scroll to position [709, 0]
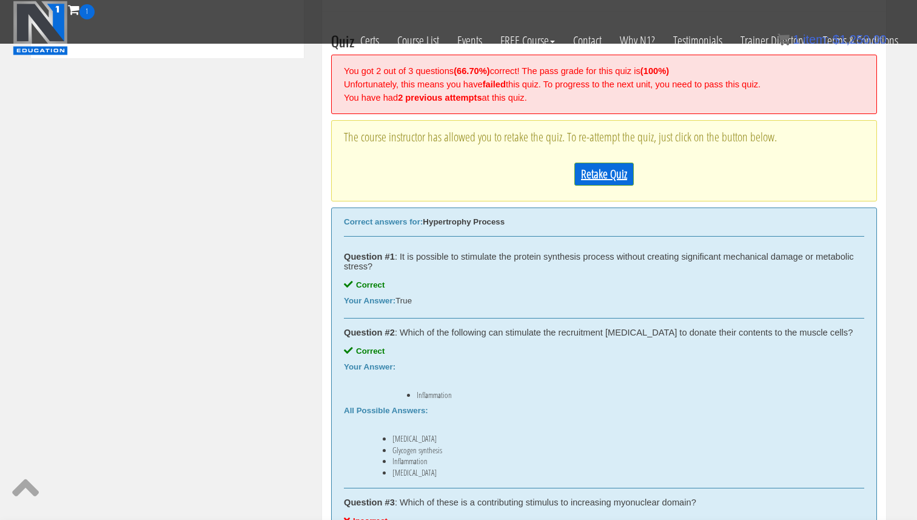
click at [609, 180] on link "Retake Quiz" at bounding box center [603, 174] width 59 height 23
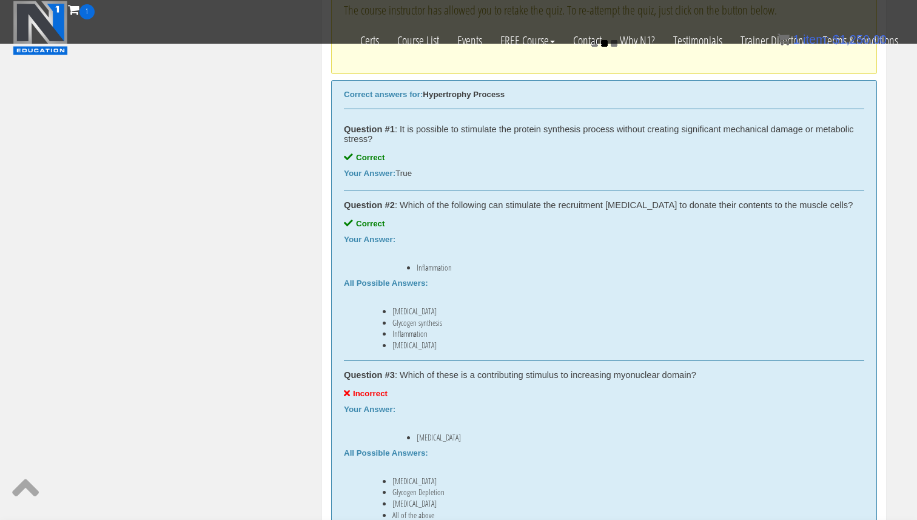
scroll to position [837, 0]
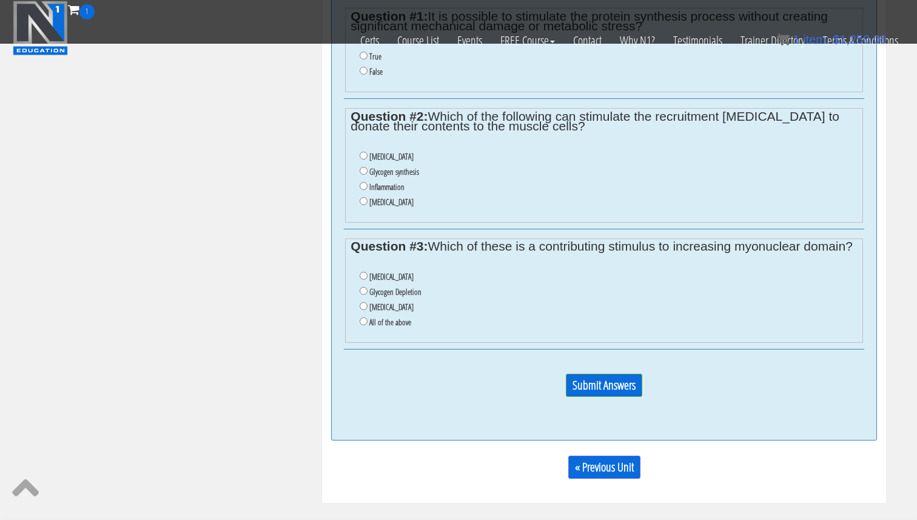
click at [378, 187] on label "Inflammation" at bounding box center [386, 187] width 35 height 10
click at [367, 187] on input "Inflammation" at bounding box center [364, 186] width 8 height 8
radio input "true"
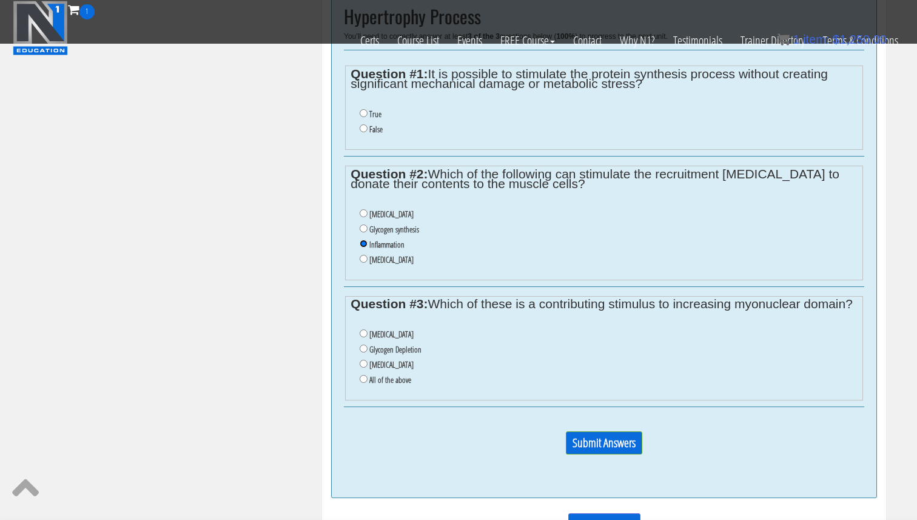
scroll to position [773, 0]
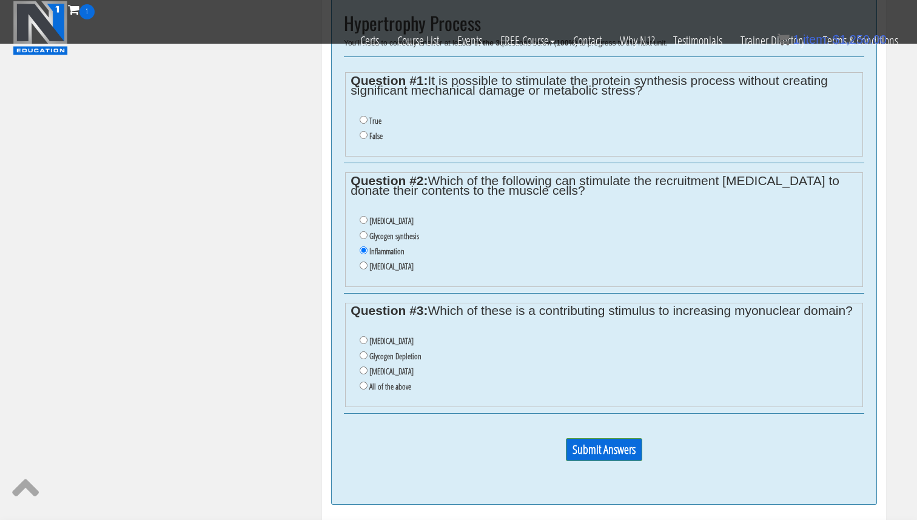
click at [369, 120] on label "True" at bounding box center [375, 121] width 12 height 10
click at [367, 120] on input "True" at bounding box center [364, 120] width 8 height 8
radio input "true"
click at [397, 359] on label "Glycogen Depletion" at bounding box center [395, 356] width 52 height 10
click at [367, 359] on input "Glycogen Depletion" at bounding box center [364, 355] width 8 height 8
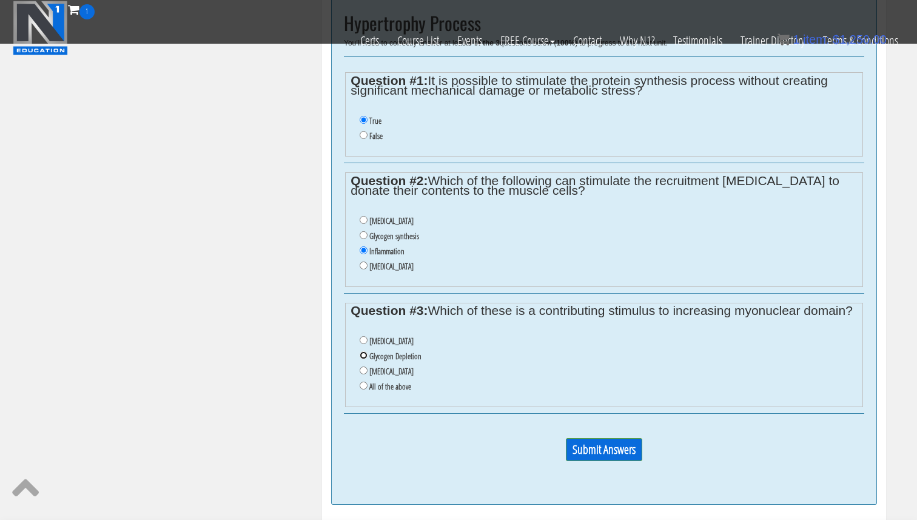
radio input "true"
click at [602, 454] on input "Submit Answers" at bounding box center [604, 449] width 76 height 23
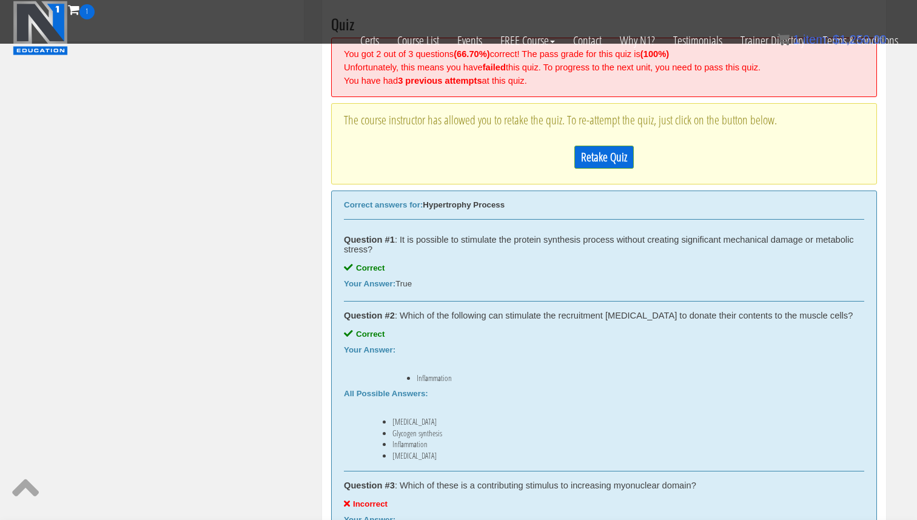
scroll to position [725, 0]
click at [610, 165] on link "Retake Quiz" at bounding box center [603, 158] width 59 height 23
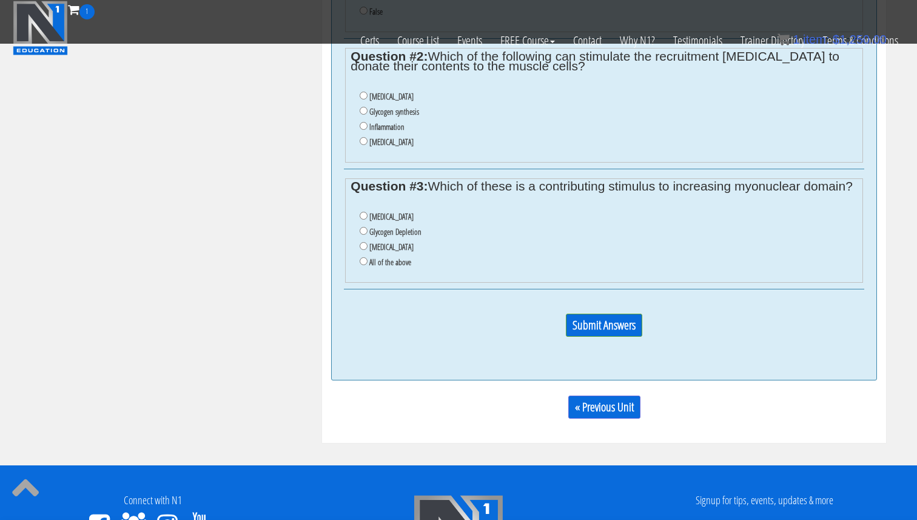
scroll to position [901, 0]
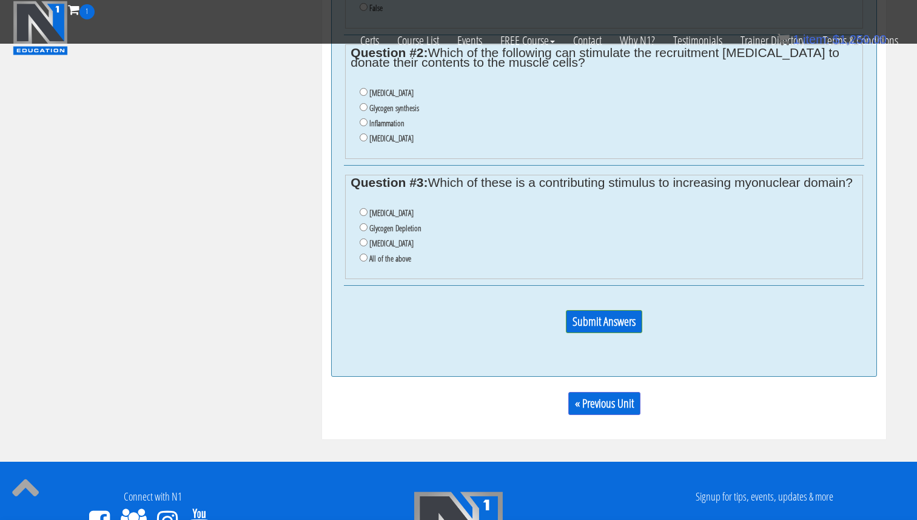
click at [388, 216] on label "[MEDICAL_DATA]" at bounding box center [391, 213] width 44 height 10
click at [367, 216] on input "[MEDICAL_DATA]" at bounding box center [364, 212] width 8 height 8
radio input "true"
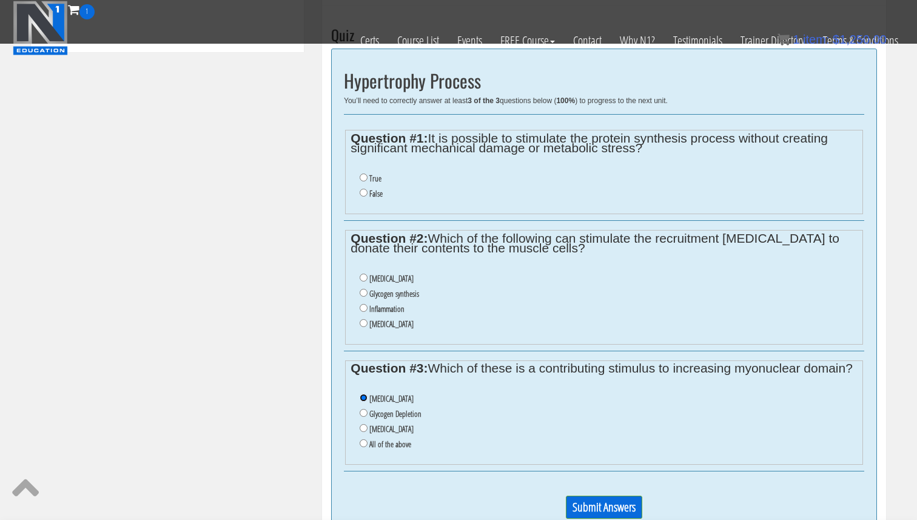
scroll to position [691, 0]
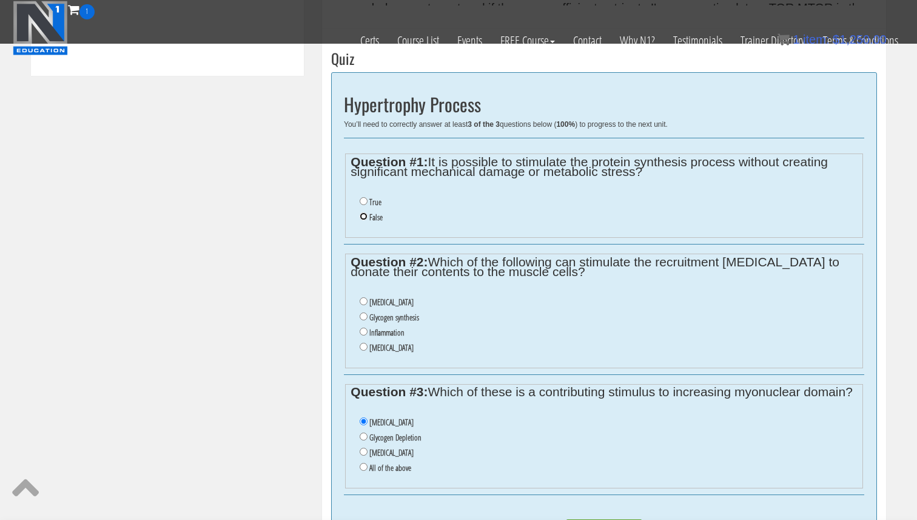
click at [366, 218] on input "False" at bounding box center [364, 216] width 8 height 8
radio input "true"
click at [364, 328] on input "Inflammation" at bounding box center [364, 331] width 8 height 8
radio input "true"
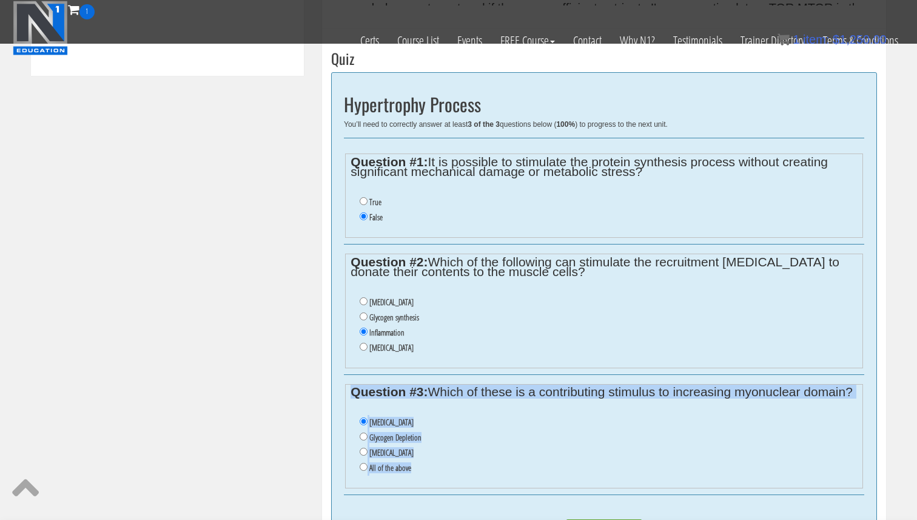
drag, startPoint x: 424, startPoint y: 478, endPoint x: 344, endPoint y: 389, distance: 119.0
click at [344, 389] on div "Question #3: Which of these is a contributing stimulus to increasing myonuclear…" at bounding box center [604, 435] width 520 height 121
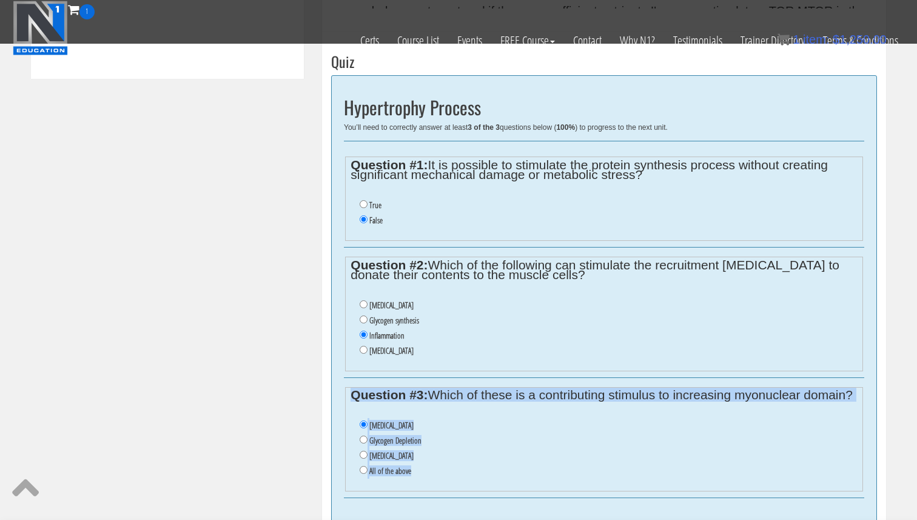
copy fieldset "Question #3: Which of these is a contributing stimulus to increasing myonuclear…"
click at [440, 451] on li "Lactic Acid" at bounding box center [608, 455] width 497 height 15
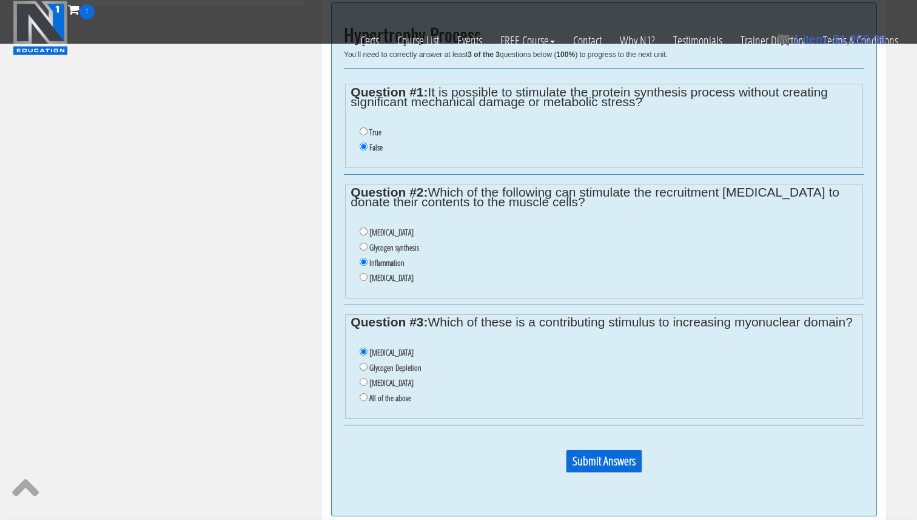
scroll to position [762, 0]
click at [604, 457] on input "Submit Answers" at bounding box center [604, 460] width 76 height 23
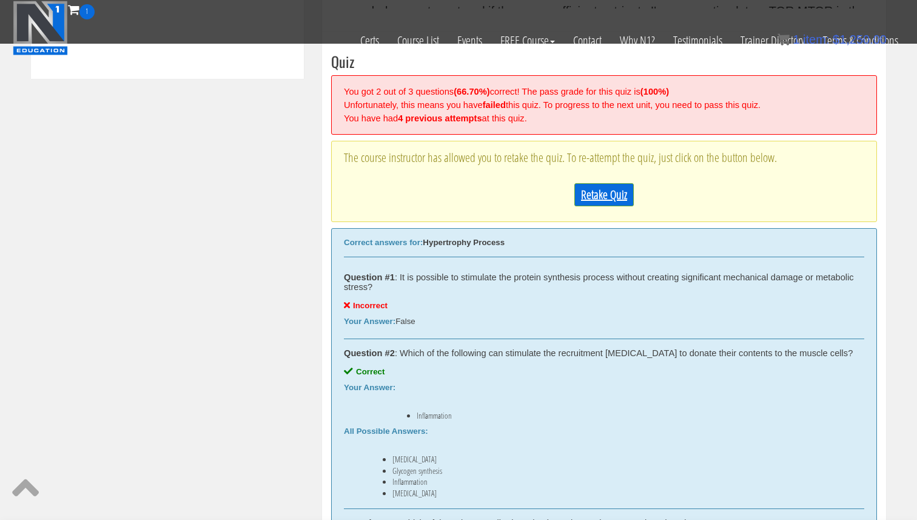
scroll to position [692, 0]
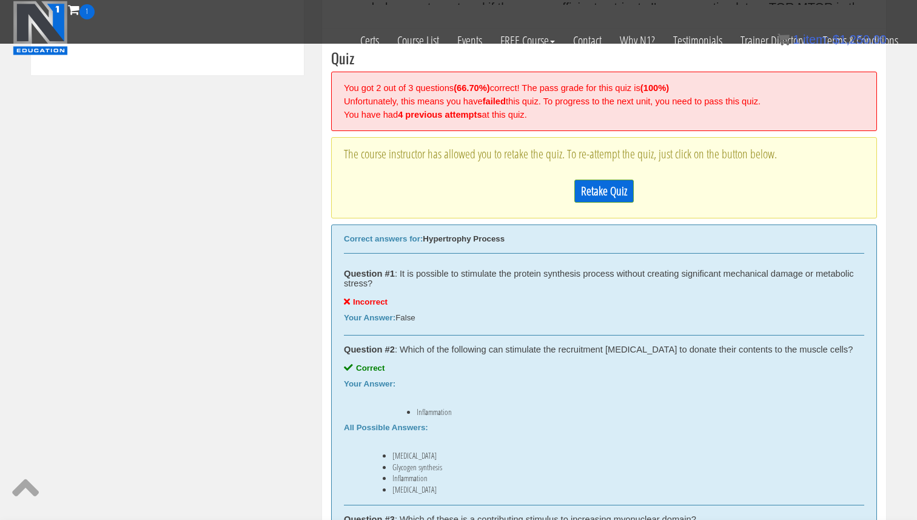
click at [600, 204] on div "Retake Quiz" at bounding box center [604, 190] width 520 height 35
click at [606, 199] on link "Retake Quiz" at bounding box center [603, 190] width 59 height 23
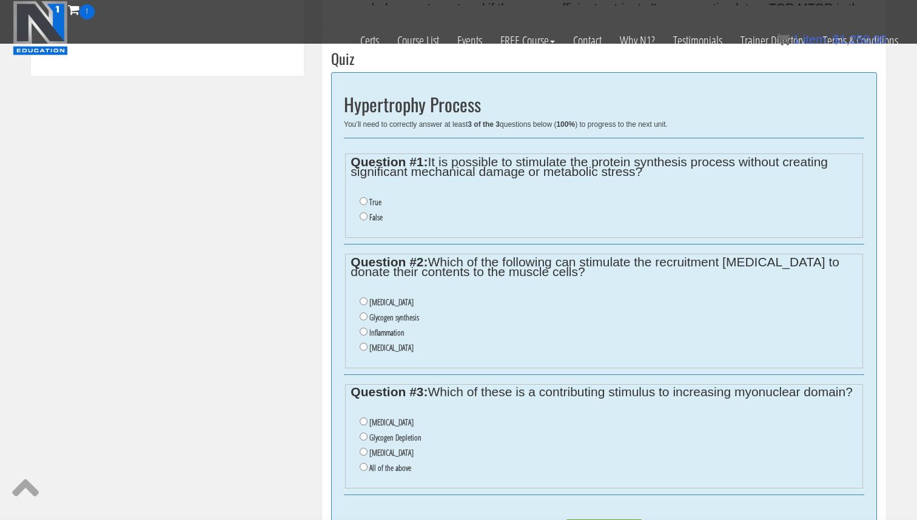
scroll to position [680, 0]
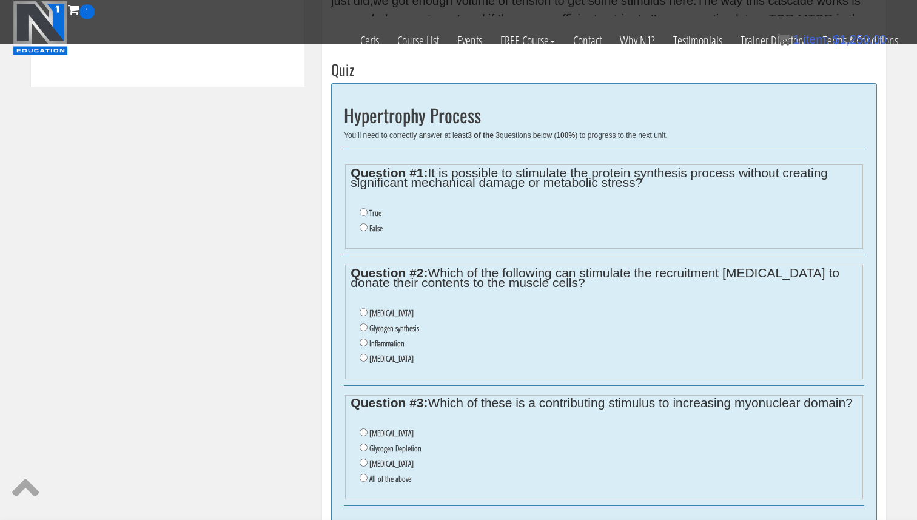
click at [375, 211] on label "True" at bounding box center [375, 213] width 12 height 10
click at [367, 211] on input "True" at bounding box center [364, 212] width 8 height 8
radio input "true"
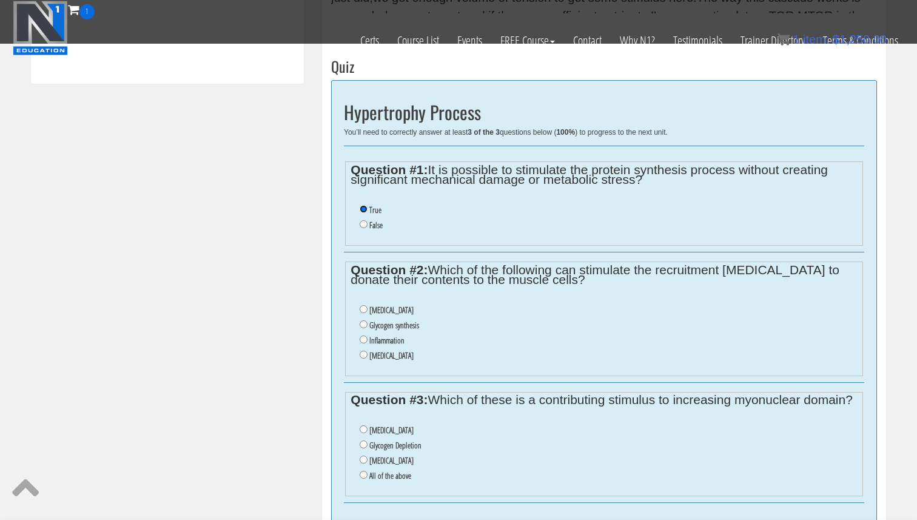
scroll to position [687, 0]
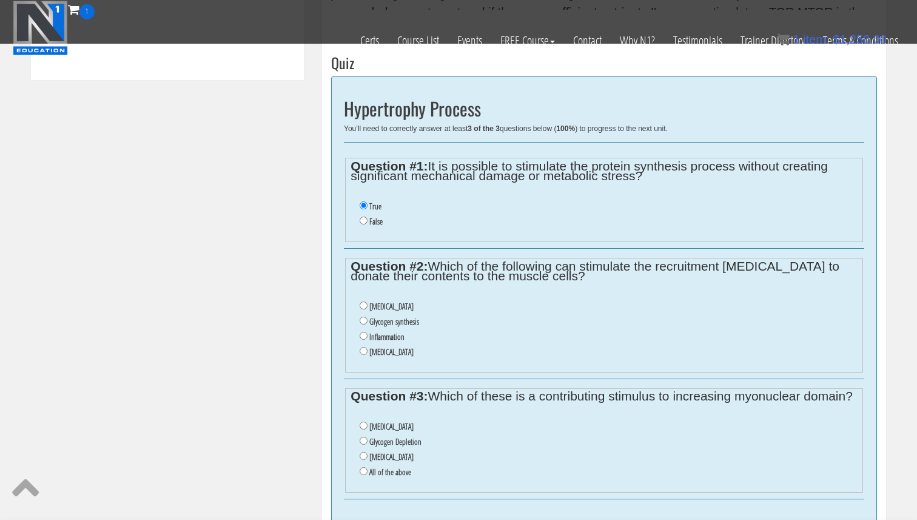
drag, startPoint x: 380, startPoint y: 339, endPoint x: 390, endPoint y: 357, distance: 20.1
click at [380, 339] on label "Inflammation" at bounding box center [386, 337] width 35 height 10
click at [367, 339] on input "Inflammation" at bounding box center [364, 336] width 8 height 8
radio input "true"
click at [395, 428] on label "[MEDICAL_DATA]" at bounding box center [391, 426] width 44 height 10
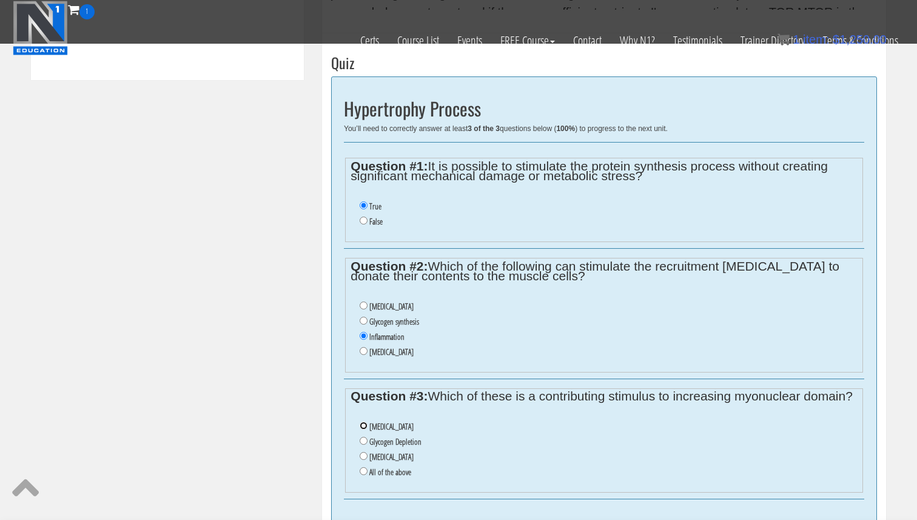
click at [367, 428] on input "[MEDICAL_DATA]" at bounding box center [364, 425] width 8 height 8
radio input "true"
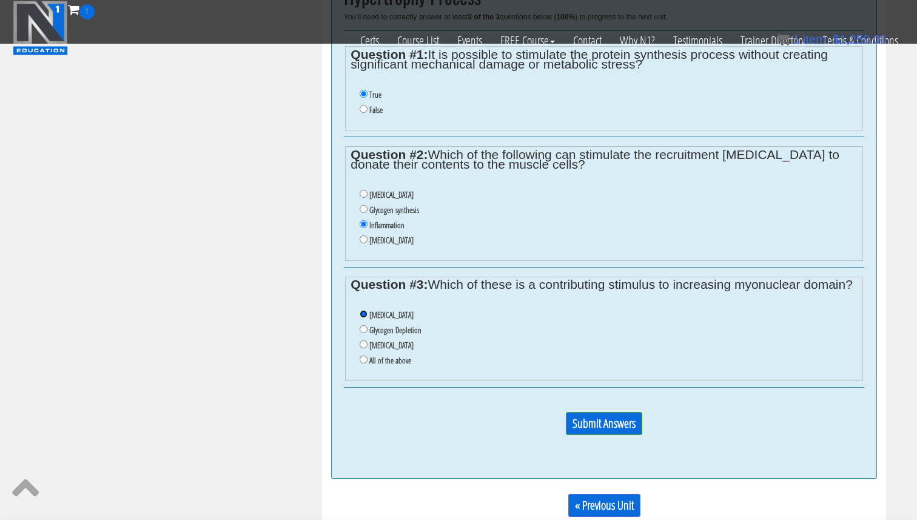
scroll to position [821, 0]
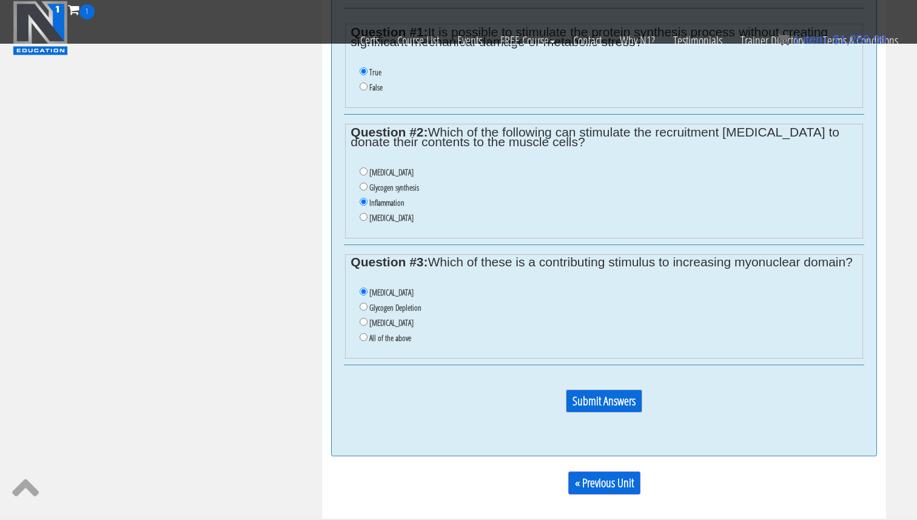
click at [615, 406] on input "Submit Answers" at bounding box center [604, 400] width 76 height 23
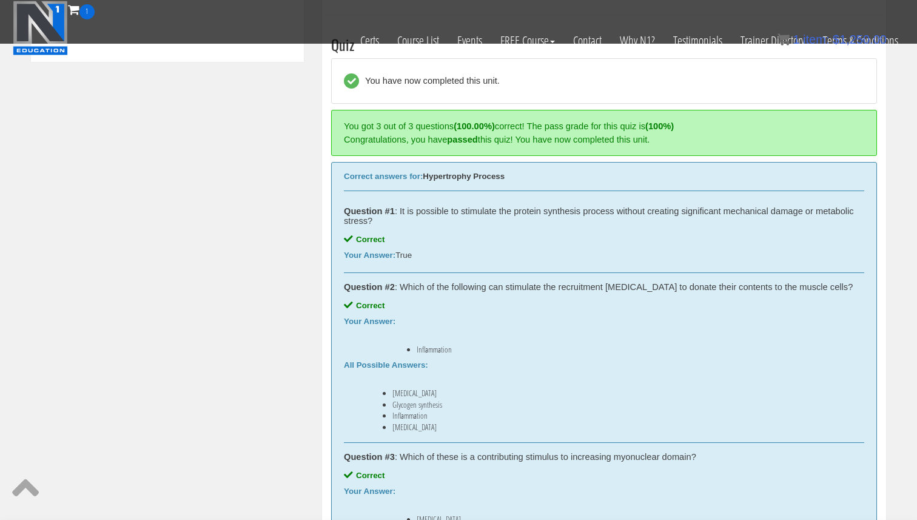
scroll to position [703, 0]
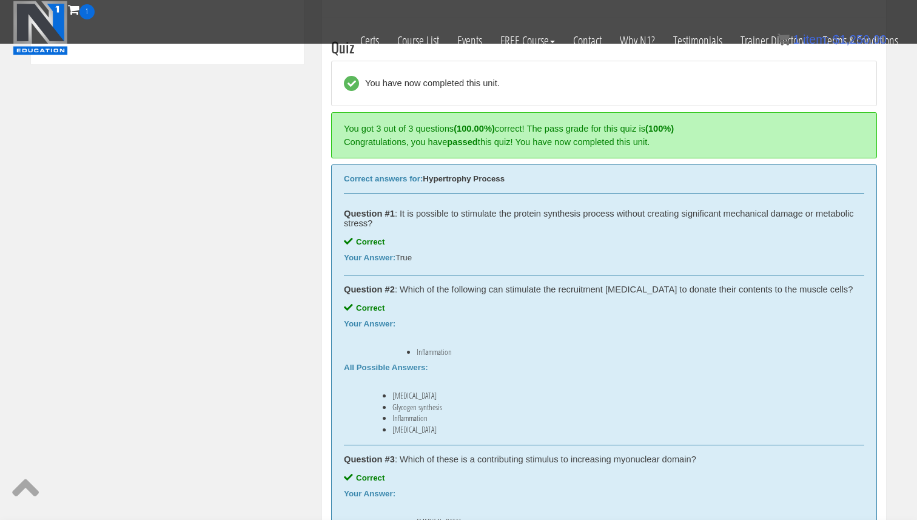
drag, startPoint x: 424, startPoint y: 261, endPoint x: 389, endPoint y: 257, distance: 34.9
click at [389, 257] on div "Your Answer: True" at bounding box center [604, 258] width 520 height 10
click at [401, 215] on div "Question #1 : It is possible to stimulate the protein synthesis process without…" at bounding box center [604, 218] width 520 height 19
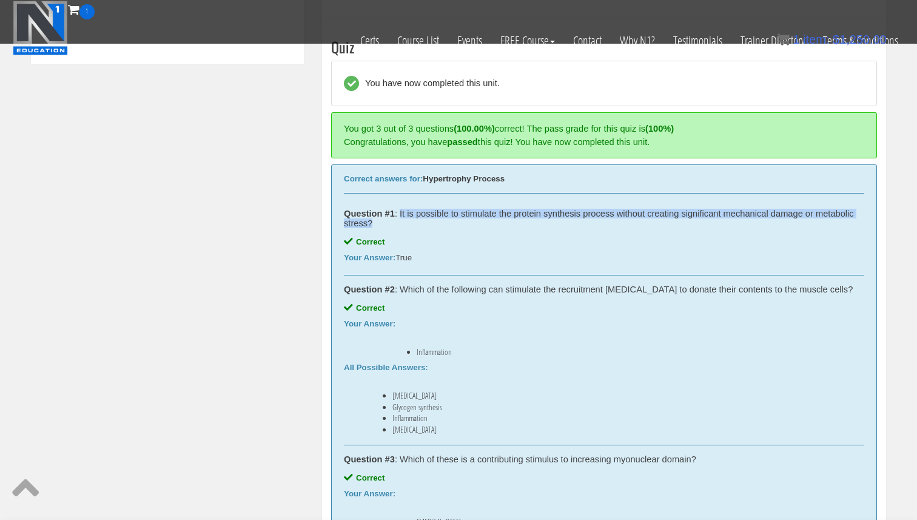
drag, startPoint x: 423, startPoint y: 224, endPoint x: 439, endPoint y: 226, distance: 15.9
click at [432, 224] on div "Question #1 : It is possible to stimulate the protein synthesis process without…" at bounding box center [604, 218] width 520 height 19
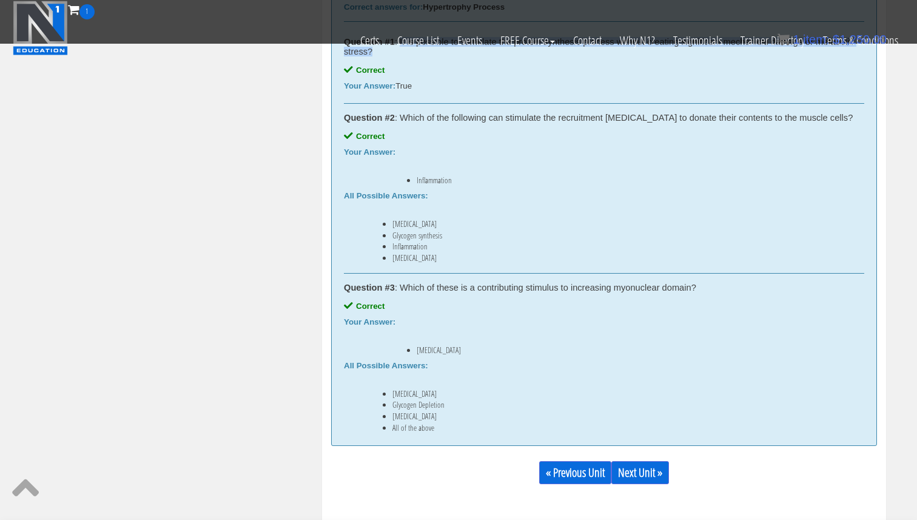
scroll to position [880, 0]
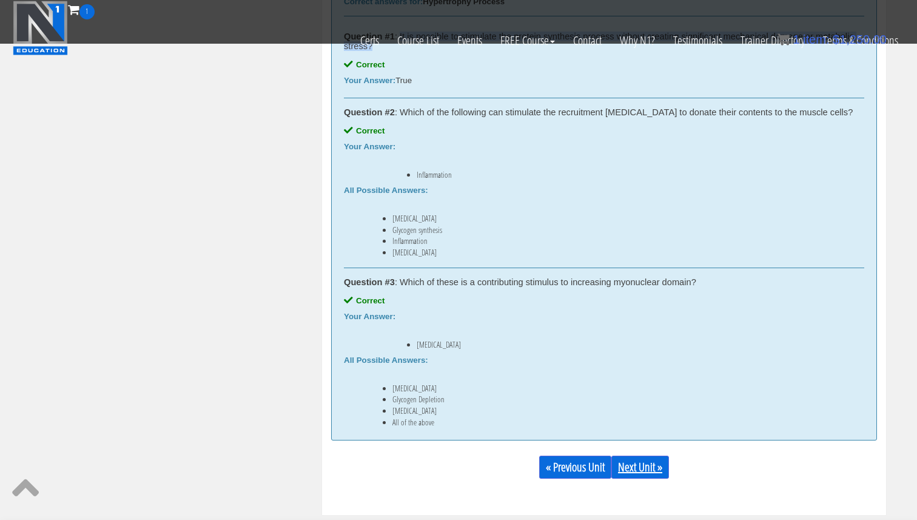
click at [632, 460] on link "Next Unit »" at bounding box center [640, 466] width 58 height 23
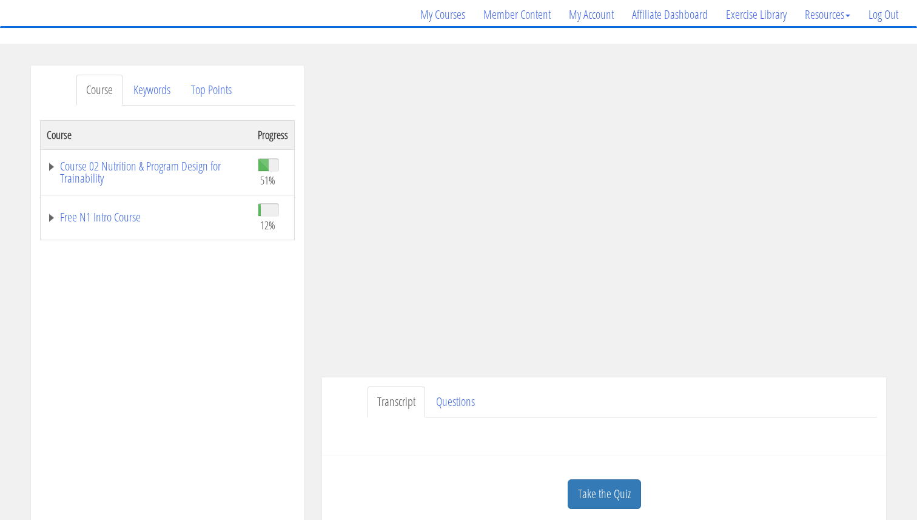
scroll to position [90, 0]
